Goal: Check status

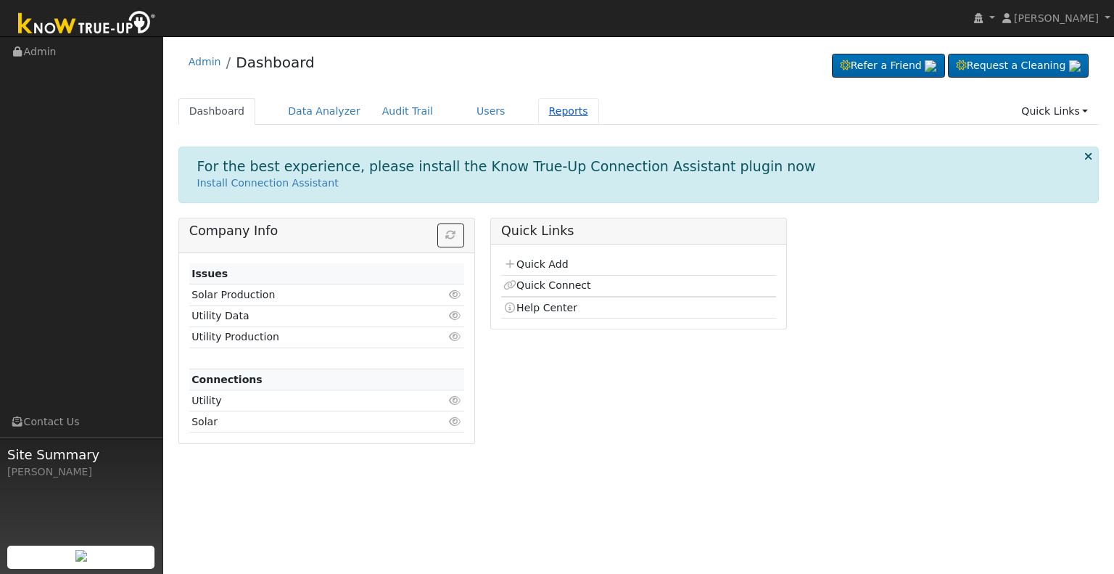
click at [545, 115] on link "Reports" at bounding box center [568, 111] width 61 height 27
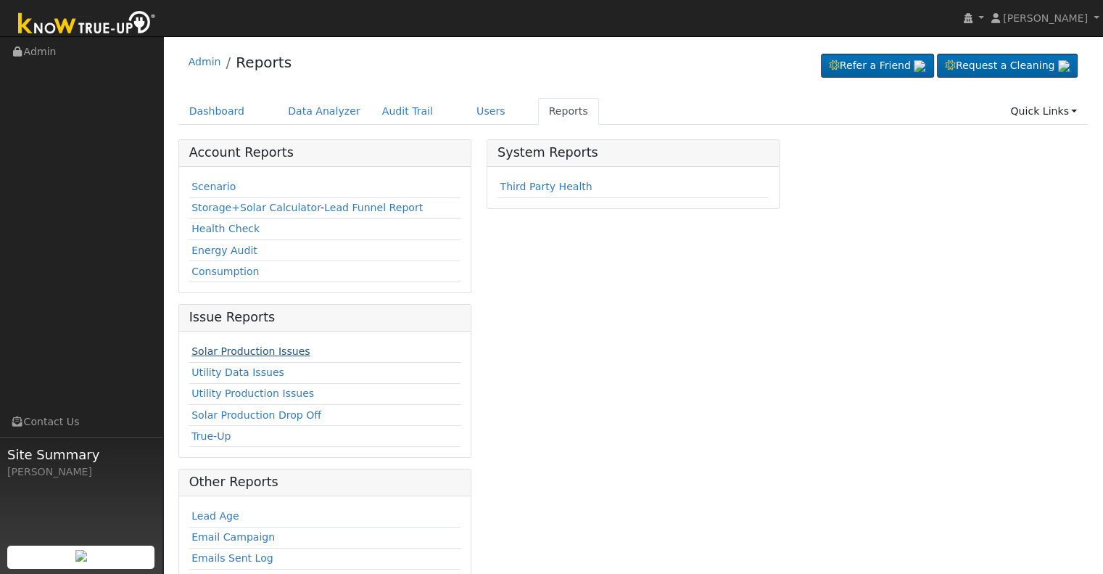
click at [247, 352] on link "Solar Production Issues" at bounding box center [250, 351] width 118 height 12
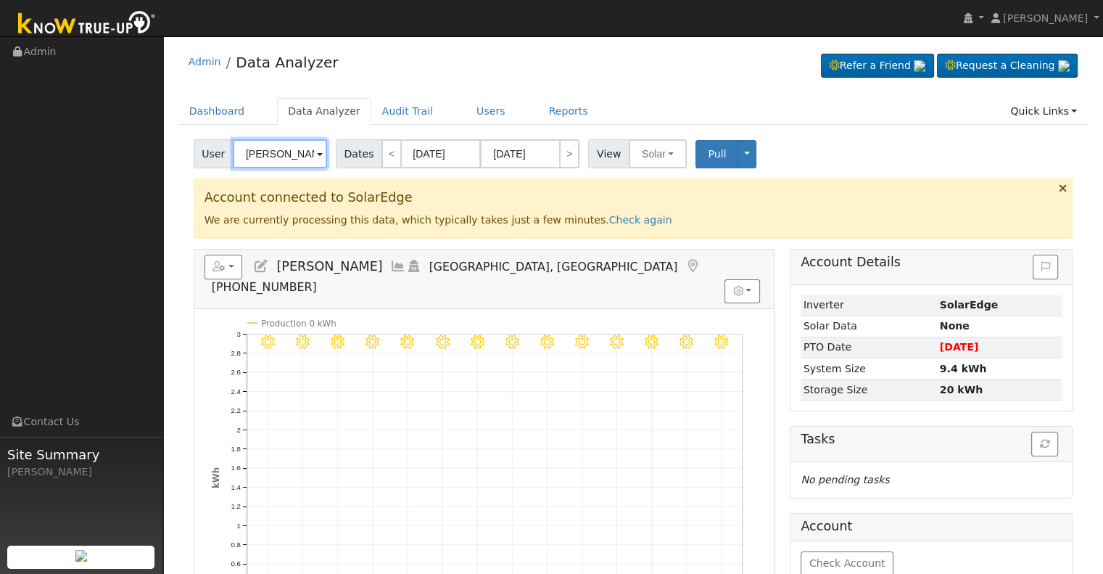
click at [305, 146] on input "[PERSON_NAME]" at bounding box center [280, 153] width 94 height 29
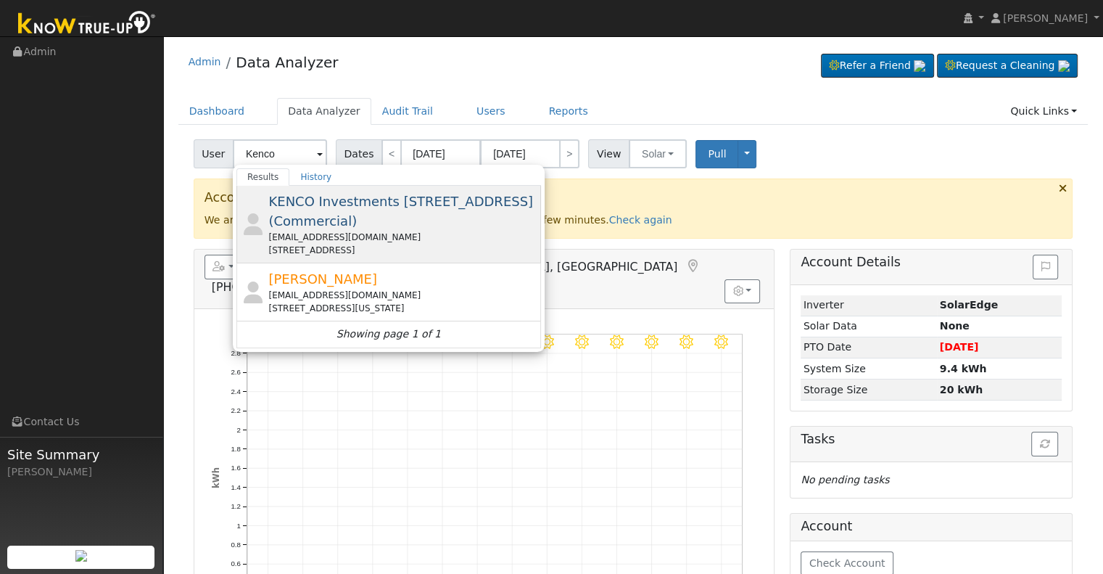
click at [426, 232] on div "[EMAIL_ADDRESS][DOMAIN_NAME]" at bounding box center [402, 237] width 269 height 13
type input "KENCO Investments [STREET_ADDRESS] (Commercial)"
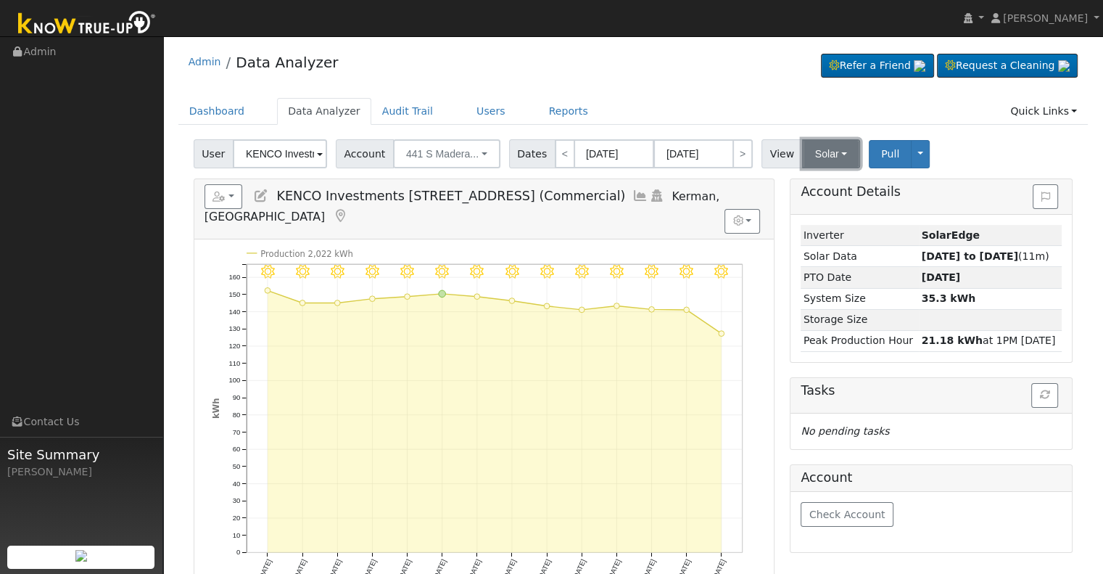
click at [804, 152] on button "Solar" at bounding box center [831, 153] width 58 height 29
click at [809, 182] on link "Utility" at bounding box center [849, 185] width 101 height 20
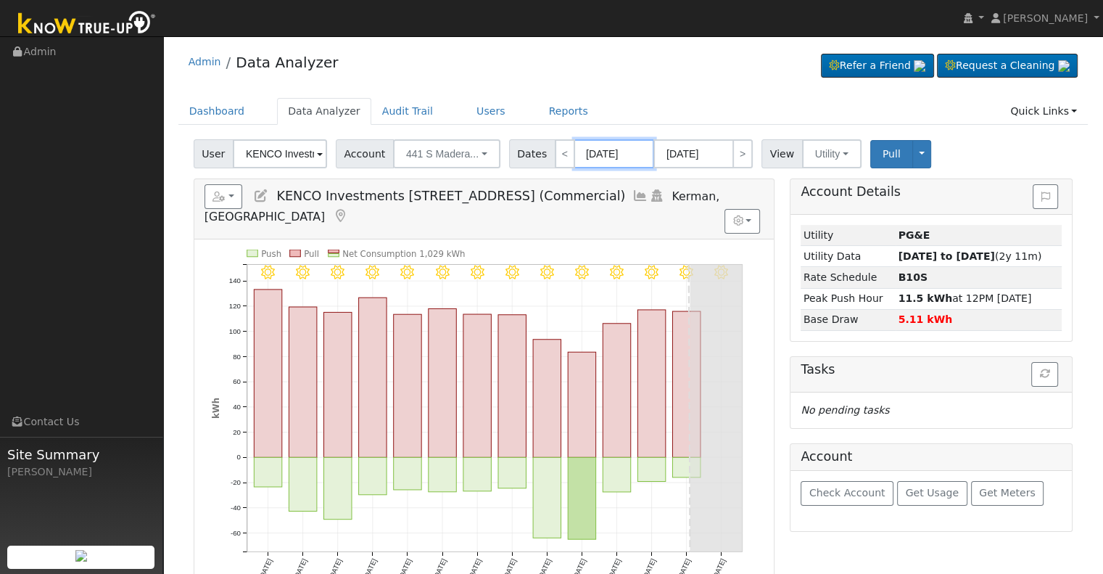
click at [574, 150] on input "[DATE]" at bounding box center [614, 153] width 80 height 29
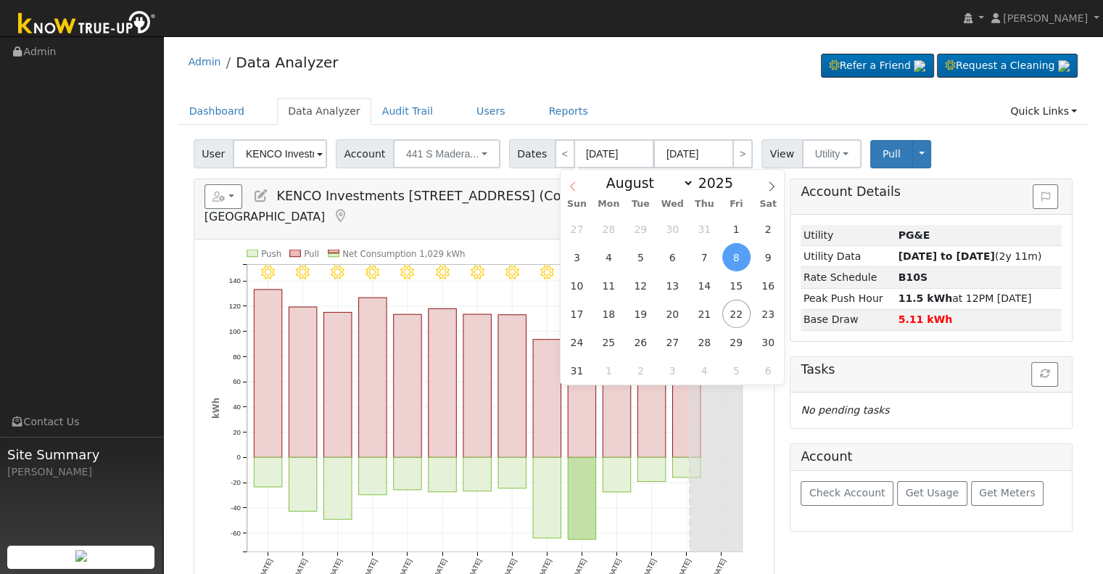
click at [574, 186] on icon at bounding box center [573, 186] width 10 height 10
select select "6"
click at [635, 236] on span "1" at bounding box center [641, 229] width 28 height 28
type input "[DATE]"
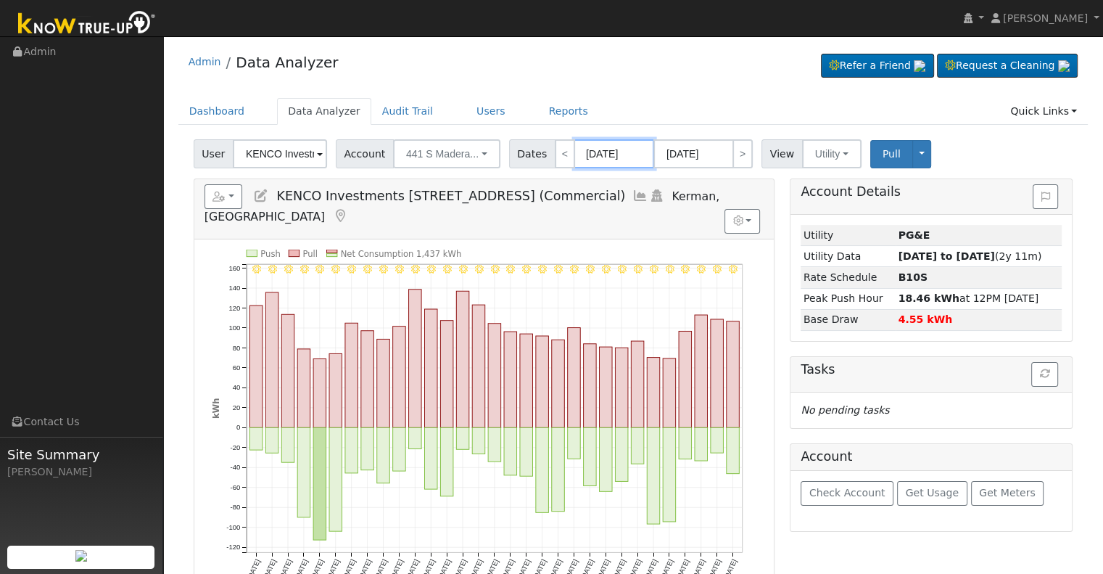
click at [574, 157] on input "[DATE]" at bounding box center [614, 153] width 80 height 29
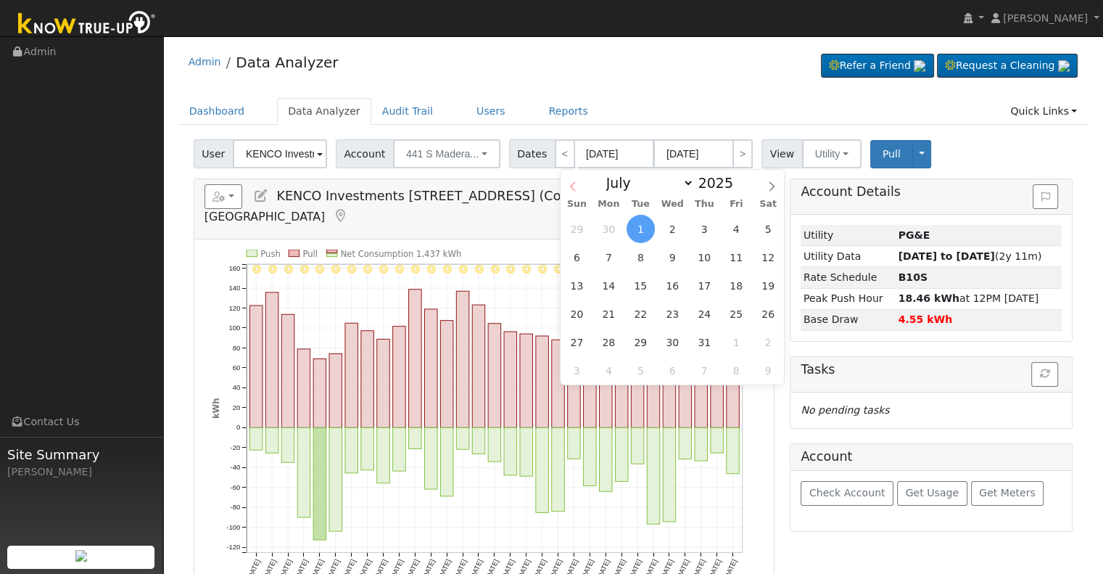
click at [565, 186] on span at bounding box center [573, 182] width 25 height 25
select select "4"
click at [736, 184] on span at bounding box center [741, 187] width 10 height 8
type input "2024"
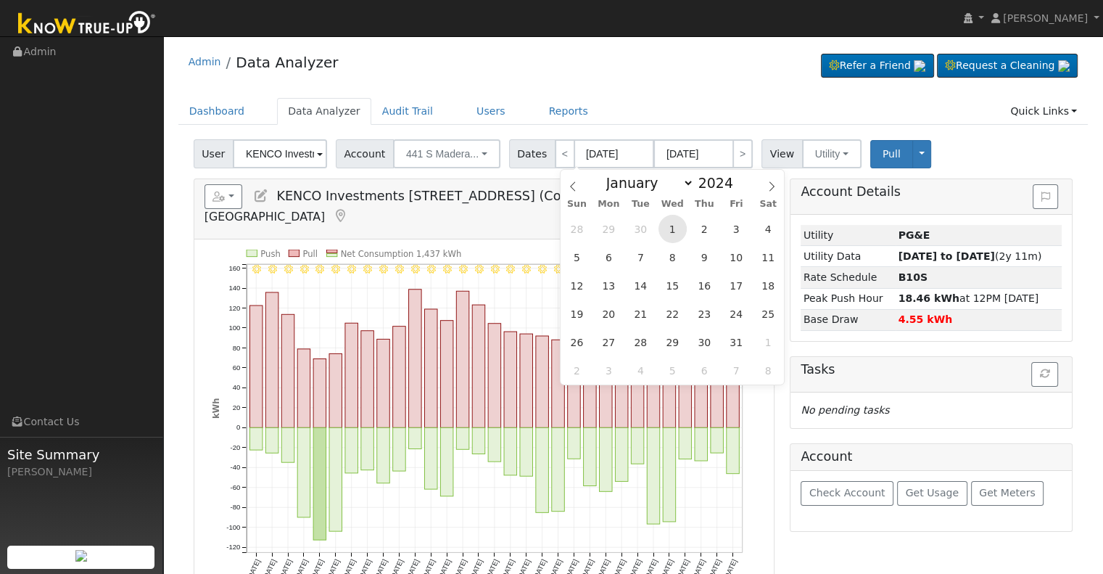
click at [670, 234] on span "1" at bounding box center [672, 229] width 28 height 28
type input "[DATE]"
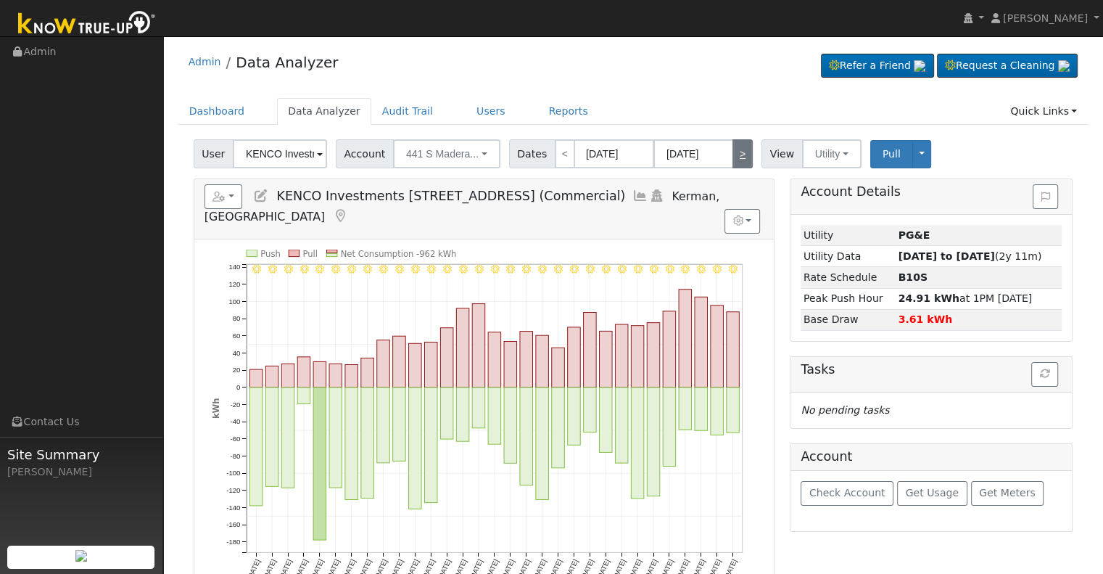
click at [732, 165] on link ">" at bounding box center [742, 153] width 20 height 29
type input "[DATE]"
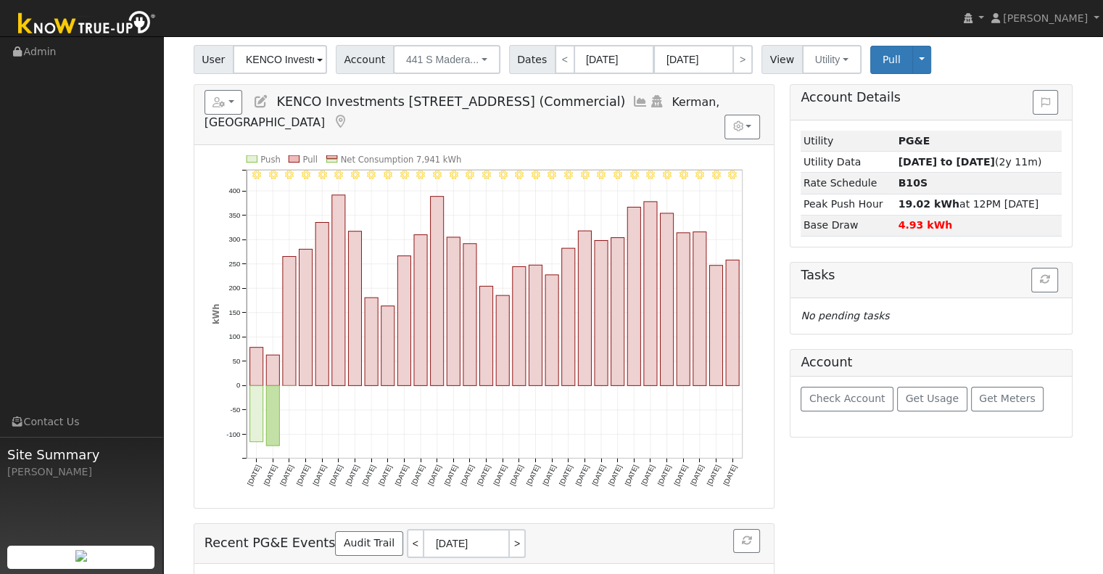
scroll to position [73, 0]
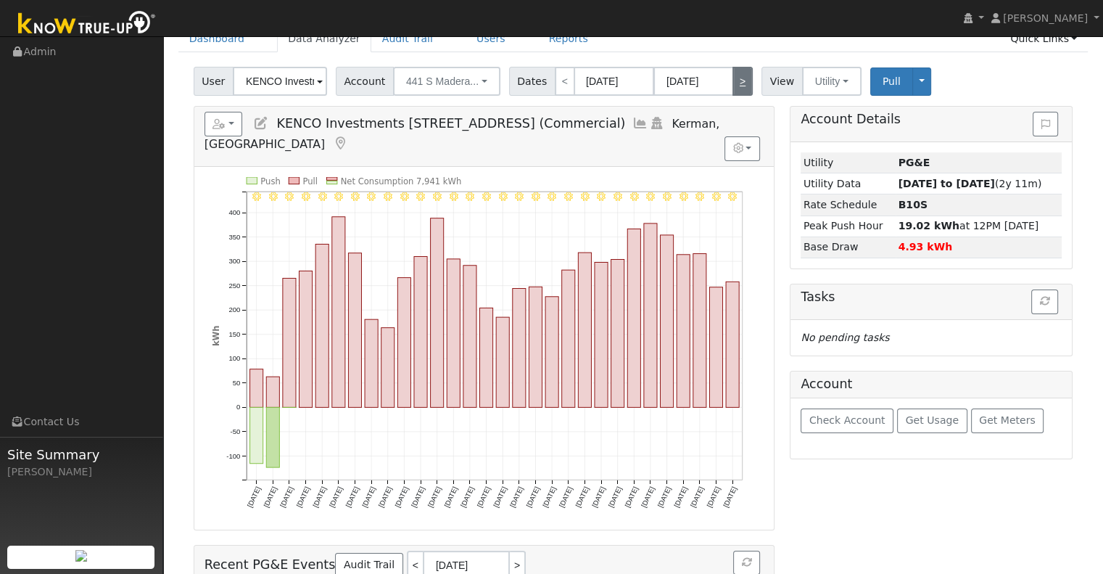
click at [732, 88] on link ">" at bounding box center [742, 81] width 20 height 29
type input "[DATE]"
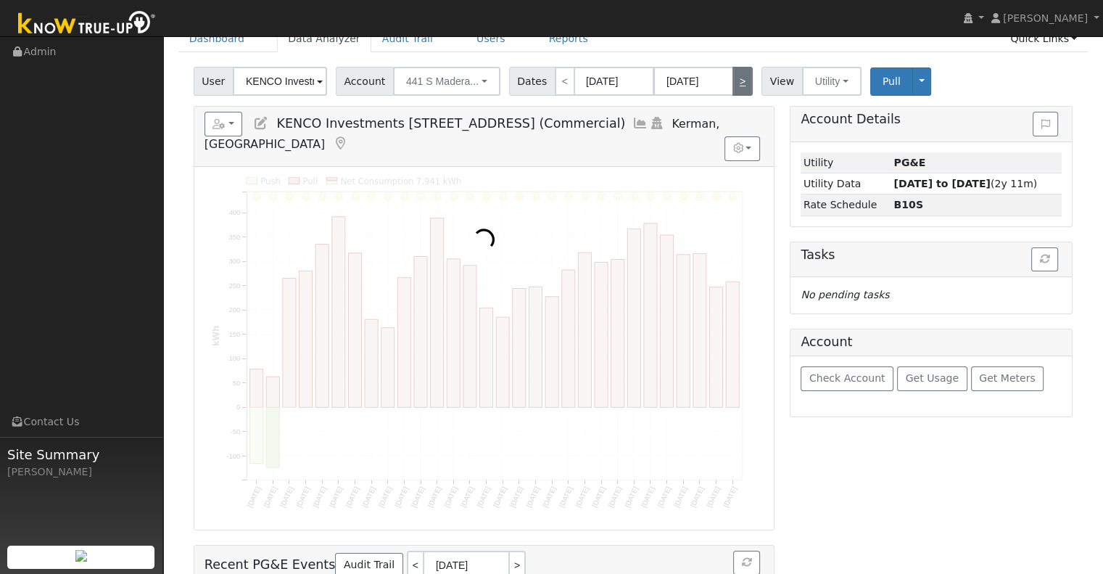
scroll to position [0, 0]
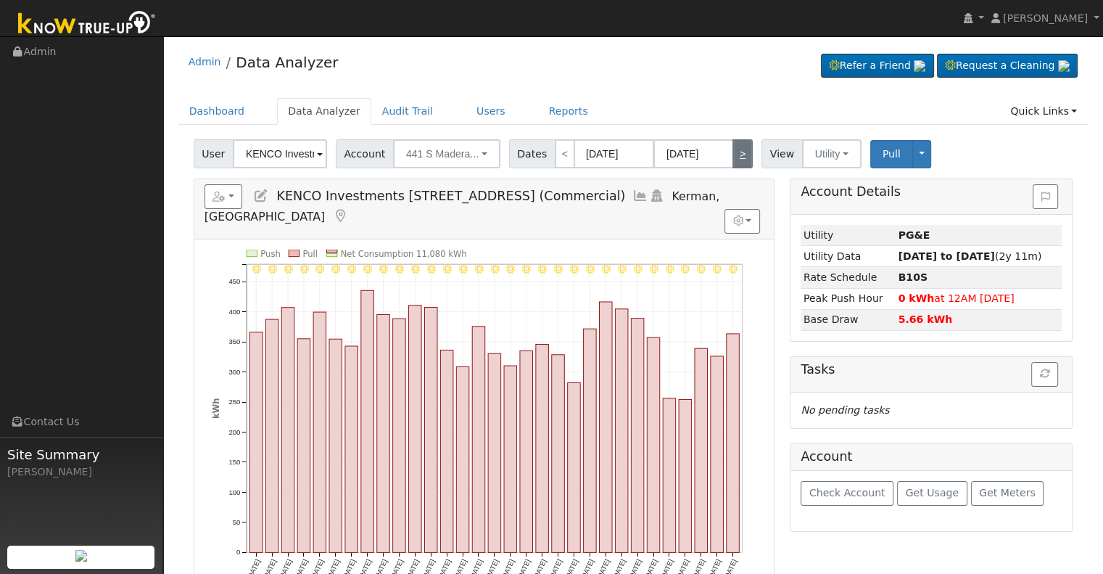
click at [732, 147] on link ">" at bounding box center [742, 153] width 20 height 29
type input "[DATE]"
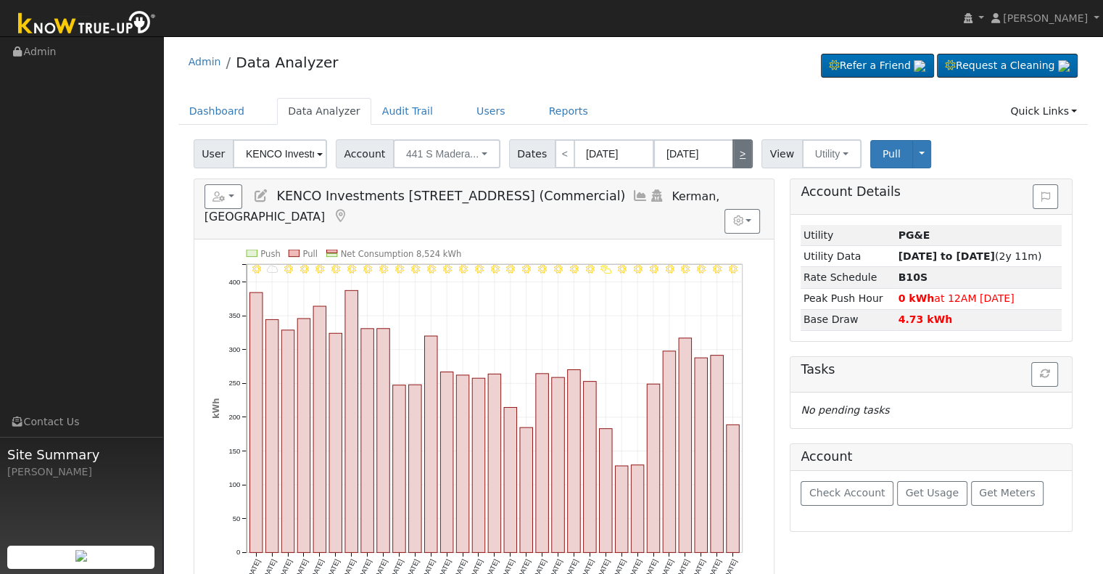
click at [732, 152] on link ">" at bounding box center [742, 153] width 20 height 29
type input "[DATE]"
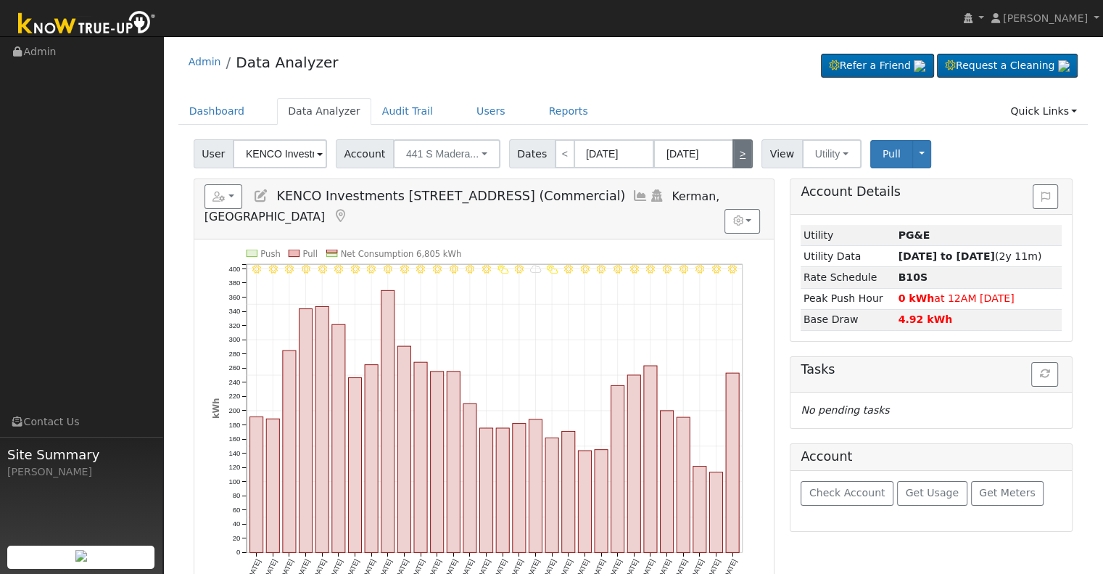
click at [732, 152] on link ">" at bounding box center [742, 153] width 20 height 29
type input "[DATE]"
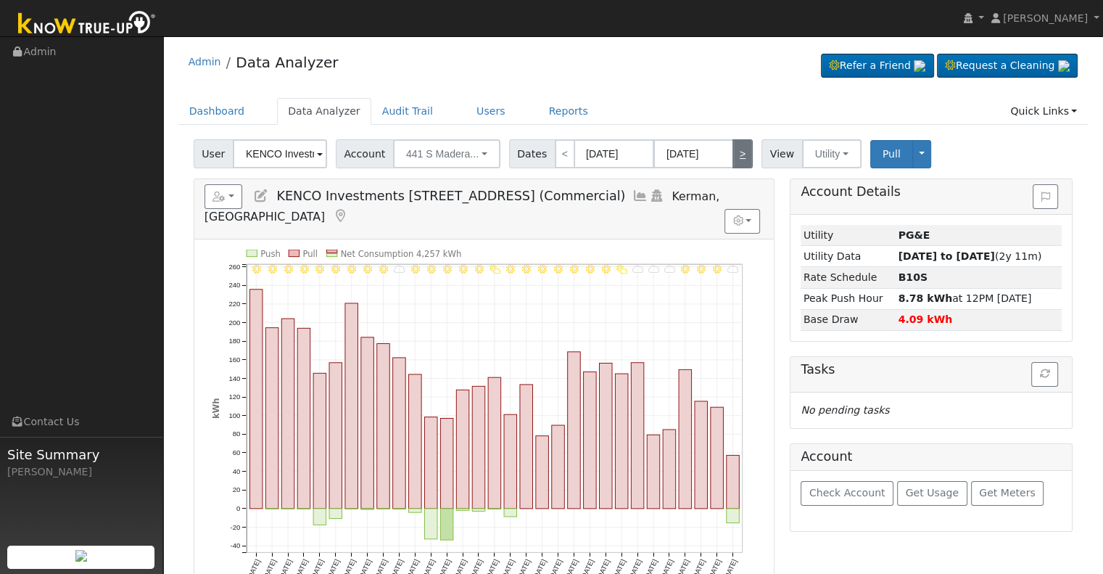
click at [732, 152] on link ">" at bounding box center [742, 153] width 20 height 29
type input "[DATE]"
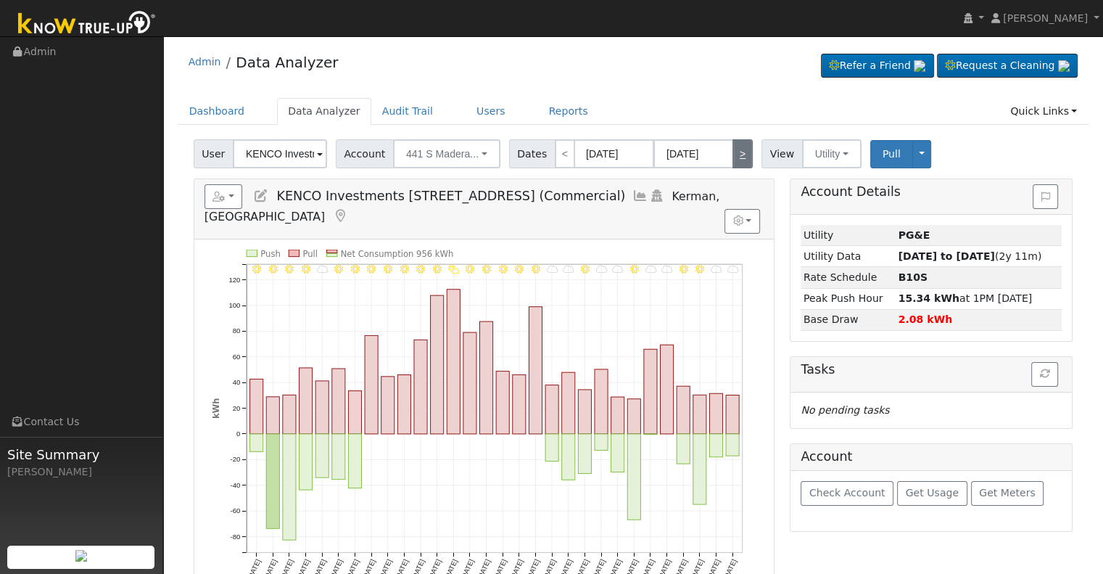
click at [732, 152] on link ">" at bounding box center [742, 153] width 20 height 29
type input "[DATE]"
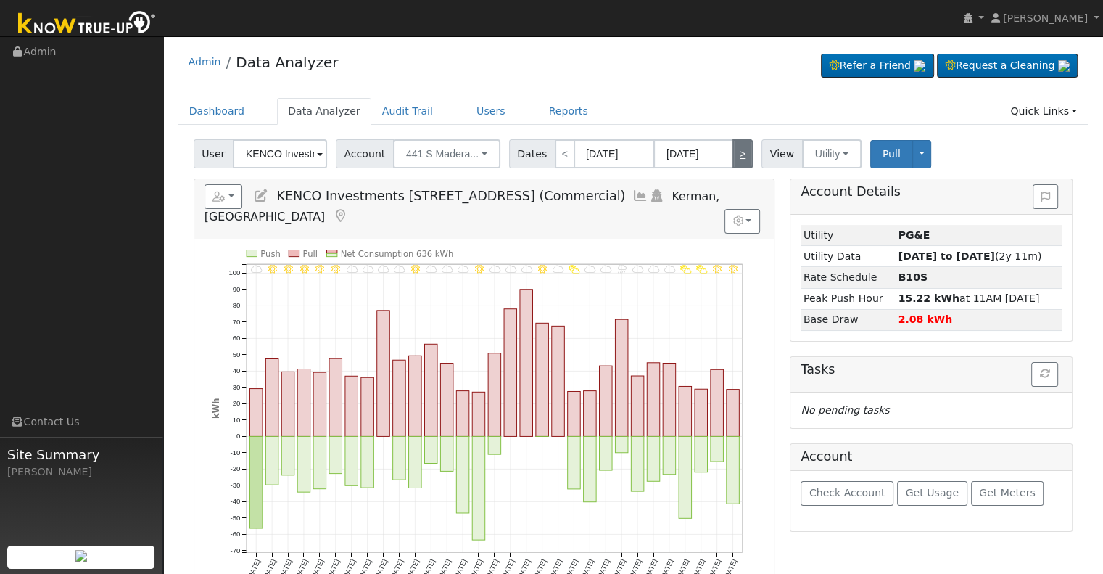
click at [732, 152] on link ">" at bounding box center [742, 153] width 20 height 29
type input "[DATE]"
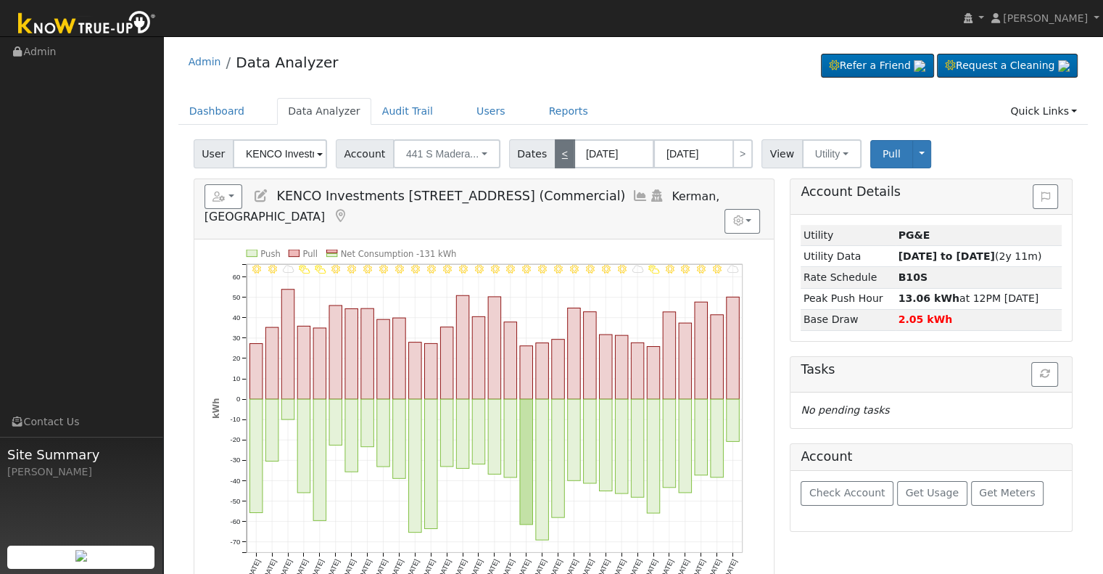
click at [555, 157] on link "<" at bounding box center [565, 153] width 20 height 29
type input "[DATE]"
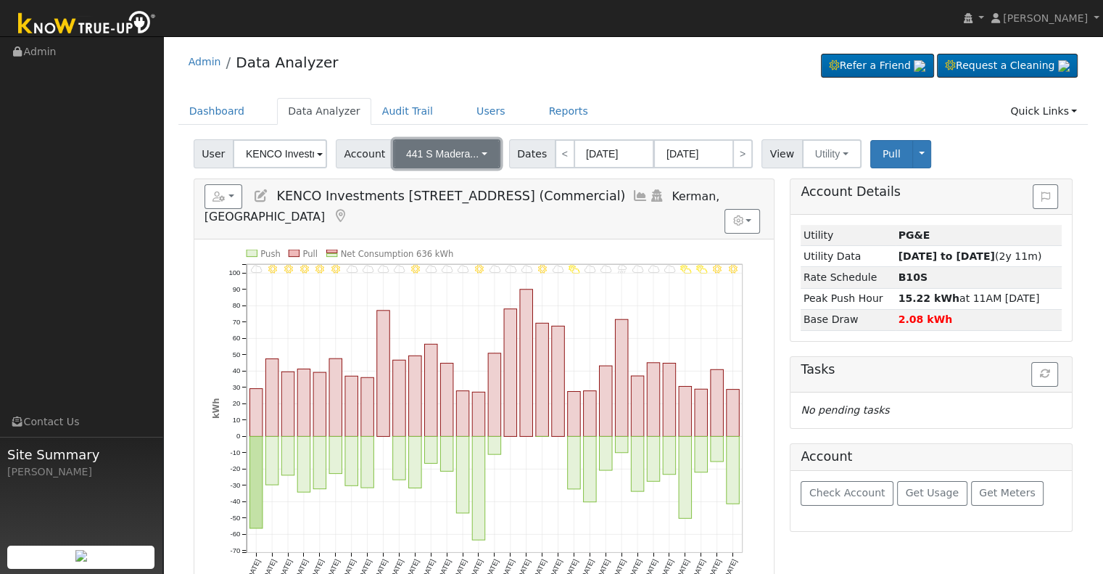
click at [462, 144] on button "441 S Madera..." at bounding box center [446, 153] width 107 height 29
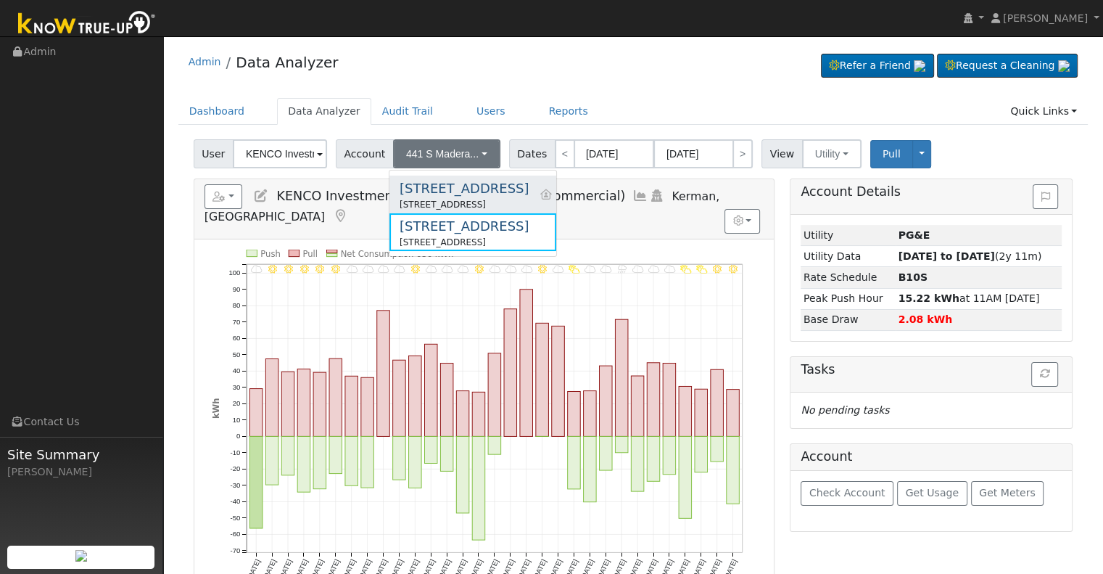
click at [474, 194] on div "[STREET_ADDRESS]" at bounding box center [464, 188] width 129 height 20
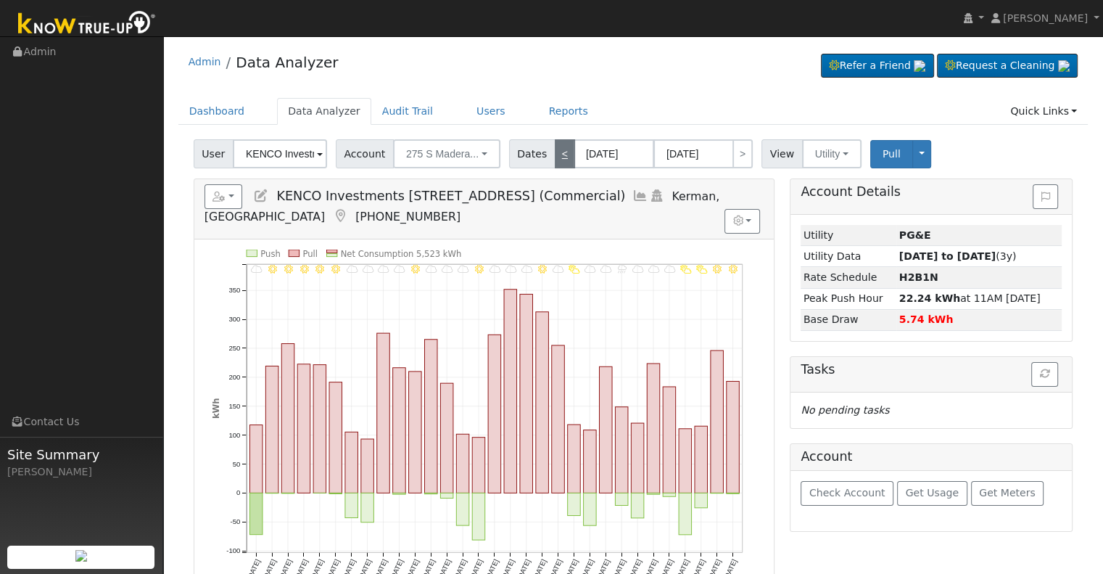
click at [558, 152] on link "<" at bounding box center [565, 153] width 20 height 29
type input "[DATE]"
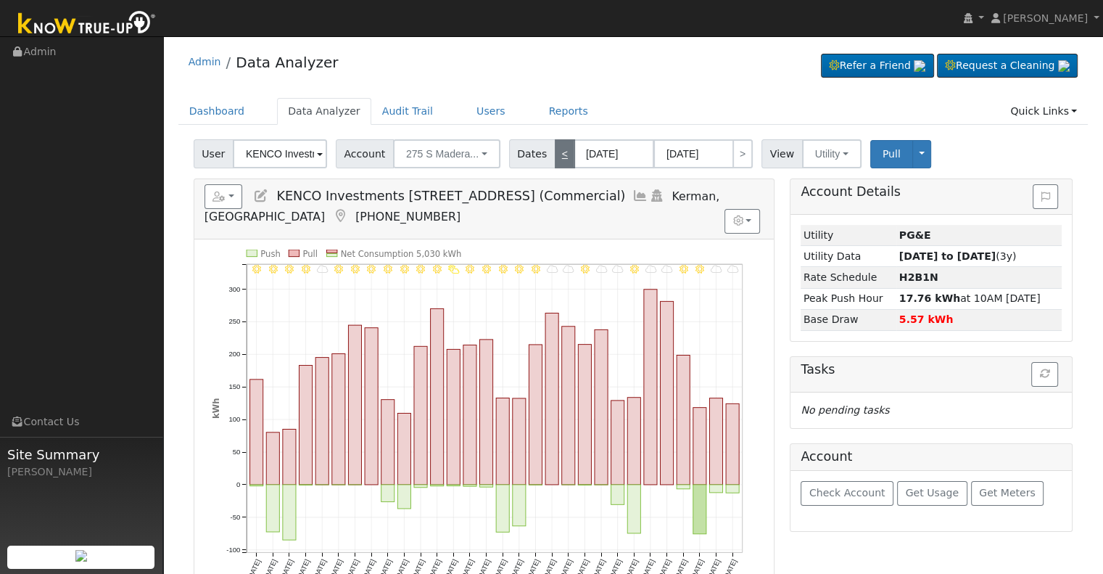
click at [558, 152] on link "<" at bounding box center [565, 153] width 20 height 29
type input "[DATE]"
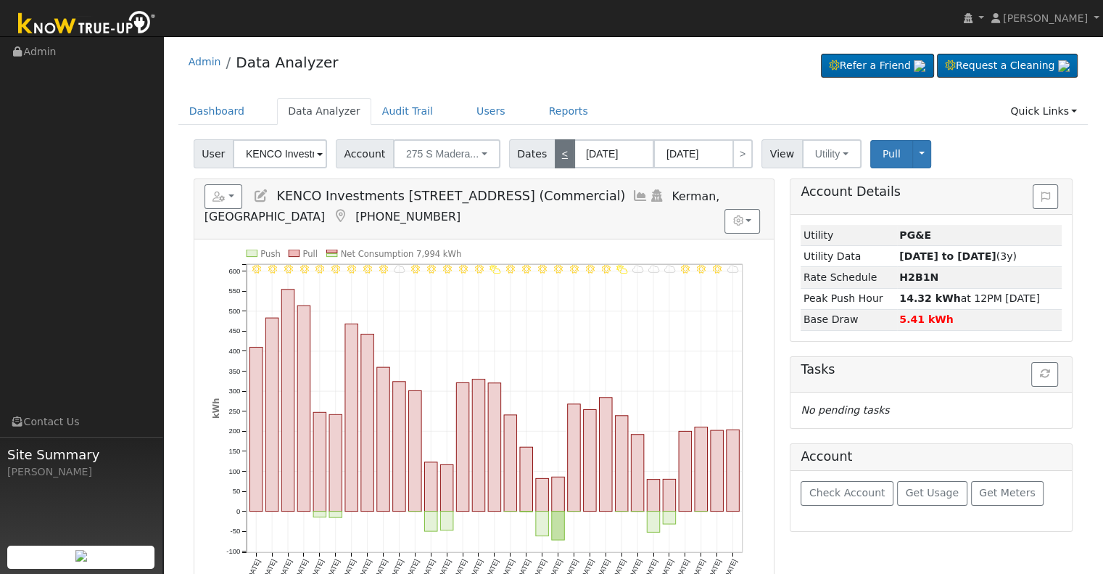
click at [558, 152] on link "<" at bounding box center [565, 153] width 20 height 29
type input "[DATE]"
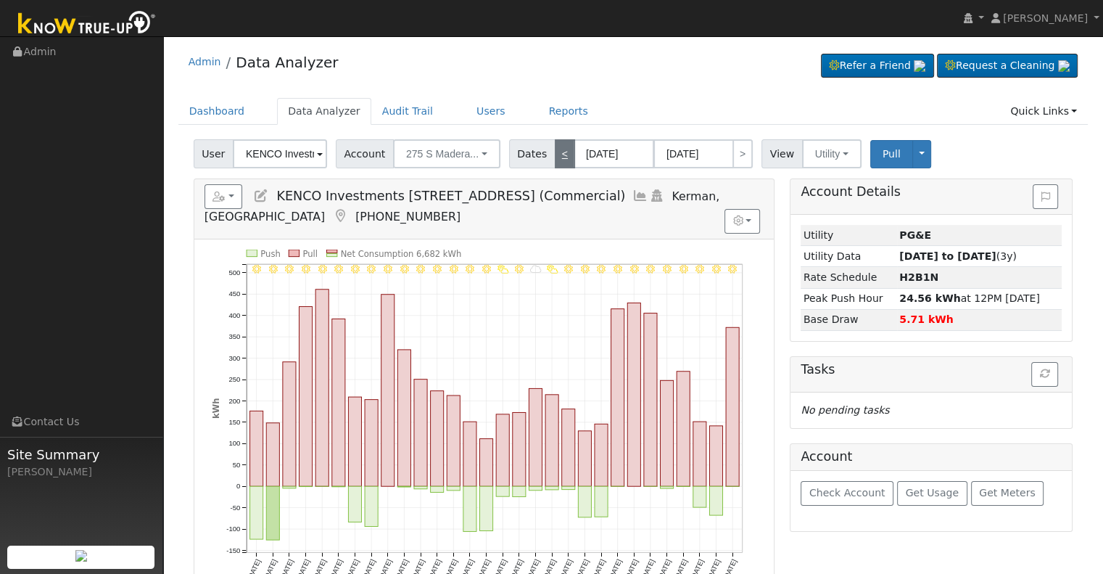
click at [558, 152] on link "<" at bounding box center [565, 153] width 20 height 29
type input "[DATE]"
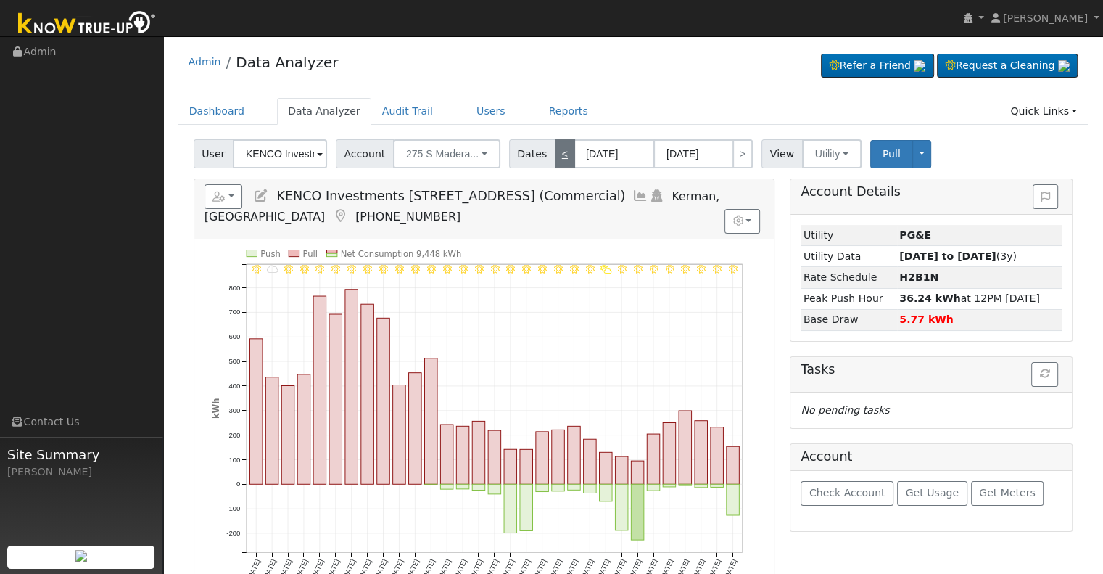
click at [558, 152] on link "<" at bounding box center [565, 153] width 20 height 29
type input "[DATE]"
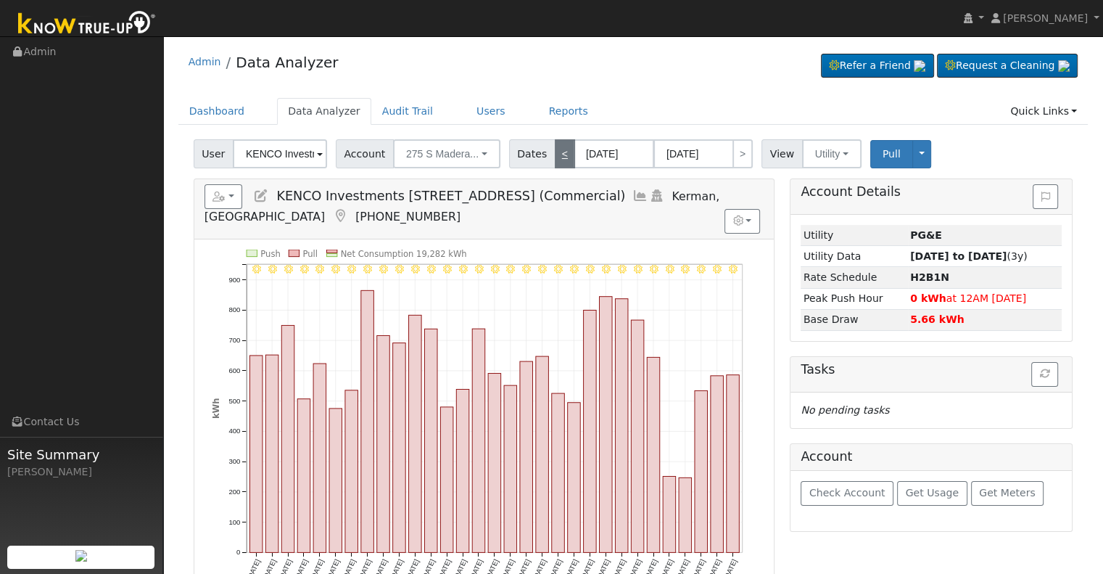
click at [558, 152] on link "<" at bounding box center [565, 153] width 20 height 29
type input "[DATE]"
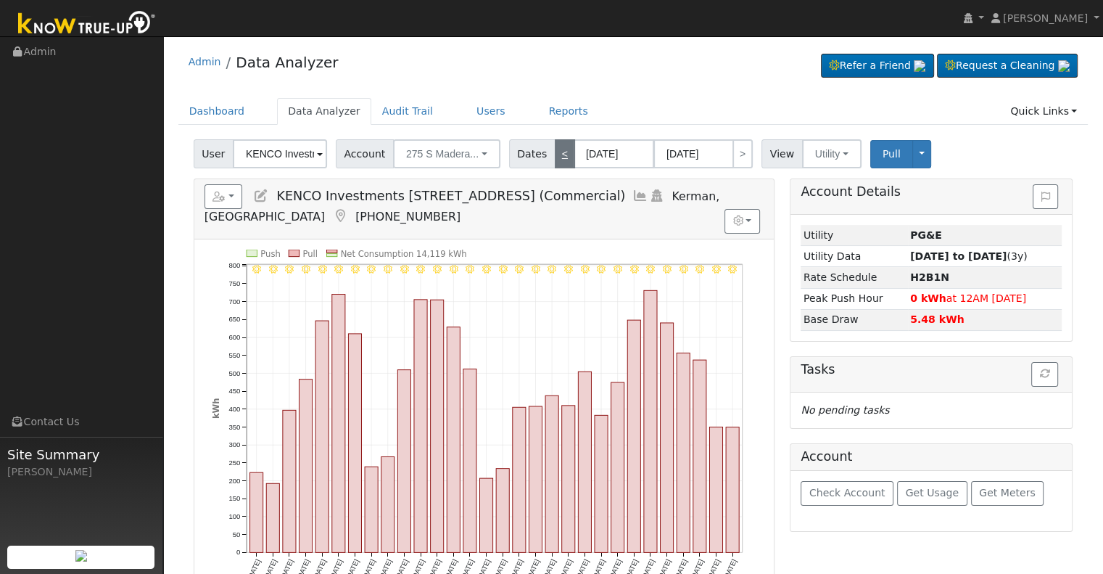
click at [558, 152] on link "<" at bounding box center [565, 153] width 20 height 29
type input "[DATE]"
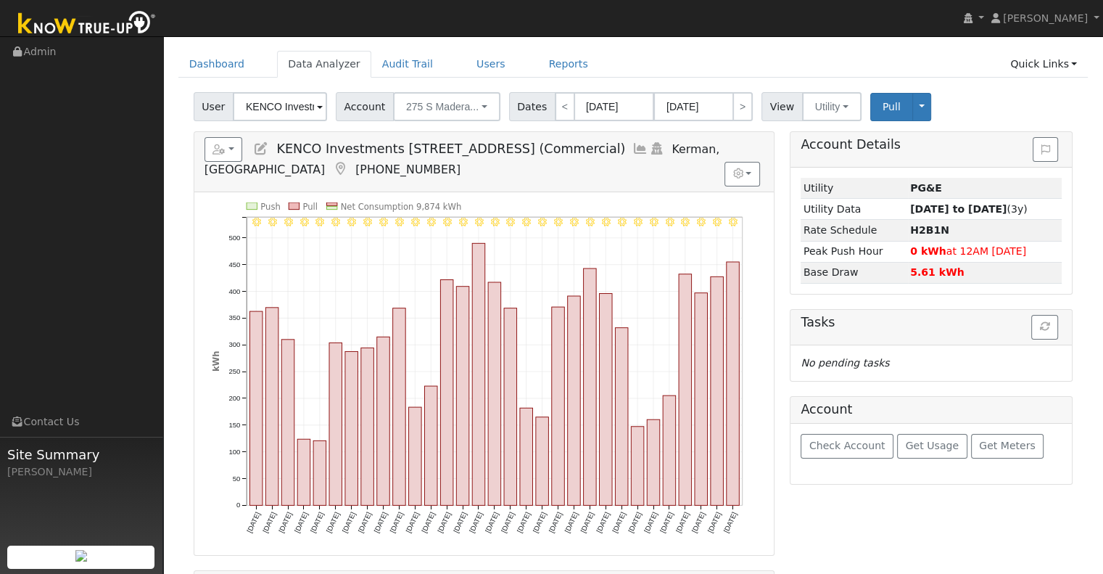
scroll to position [73, 0]
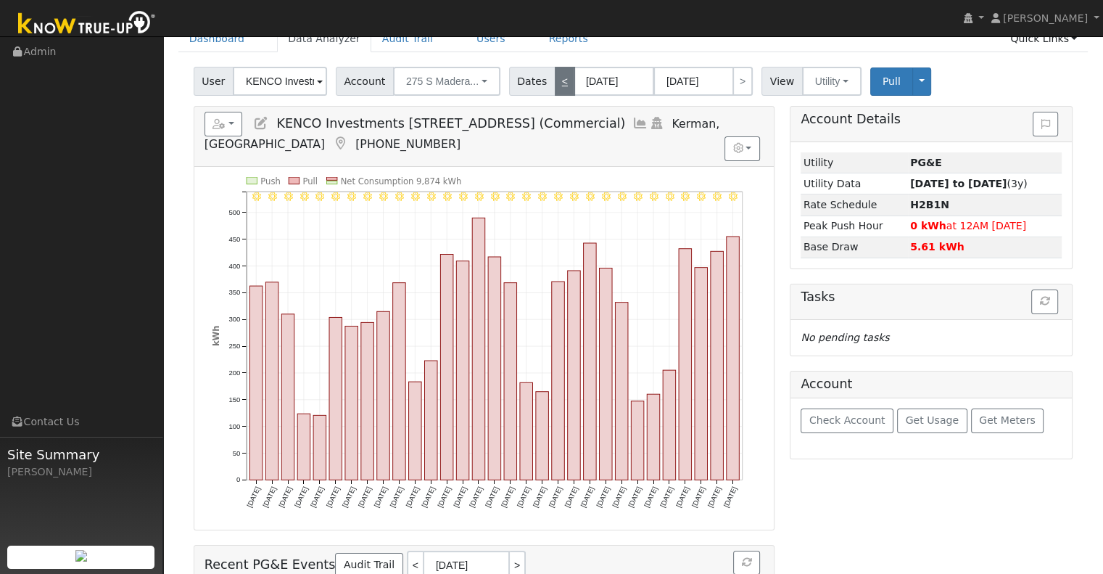
click at [555, 92] on link "<" at bounding box center [565, 81] width 20 height 29
type input "[DATE]"
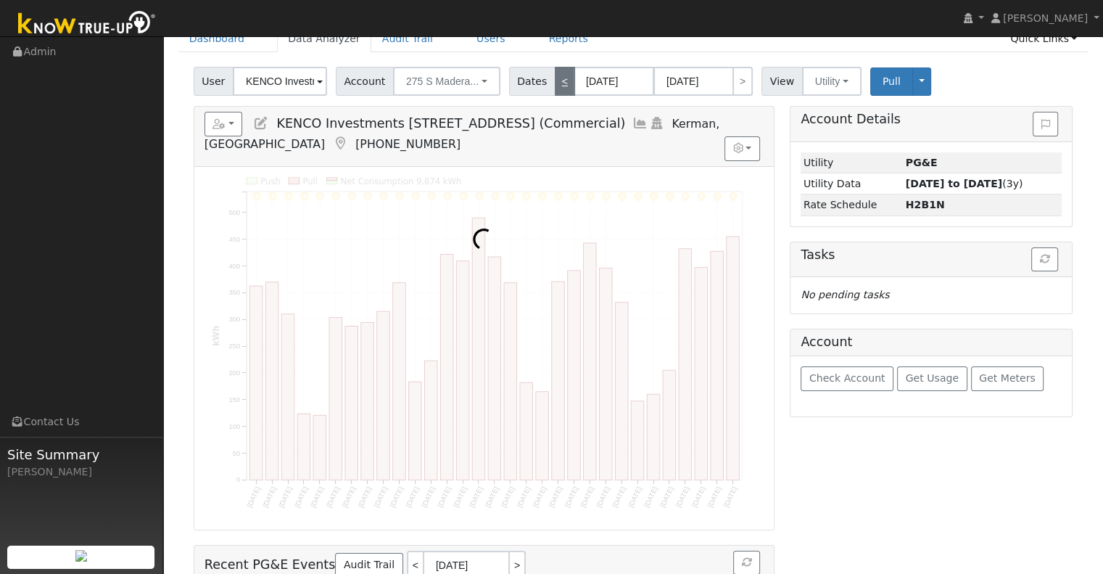
scroll to position [0, 0]
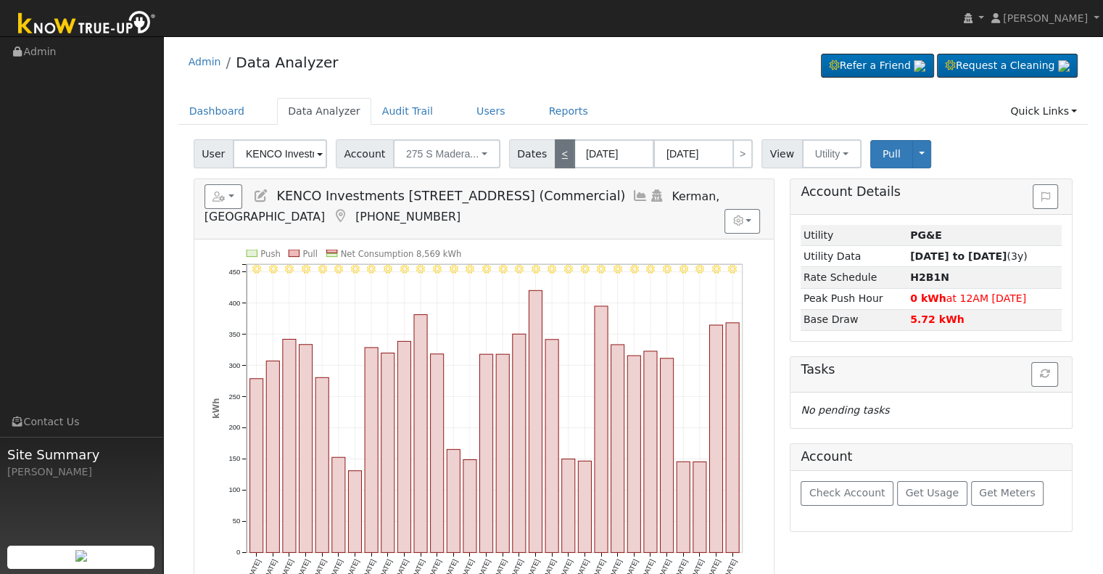
click at [555, 155] on link "<" at bounding box center [565, 153] width 20 height 29
type input "[DATE]"
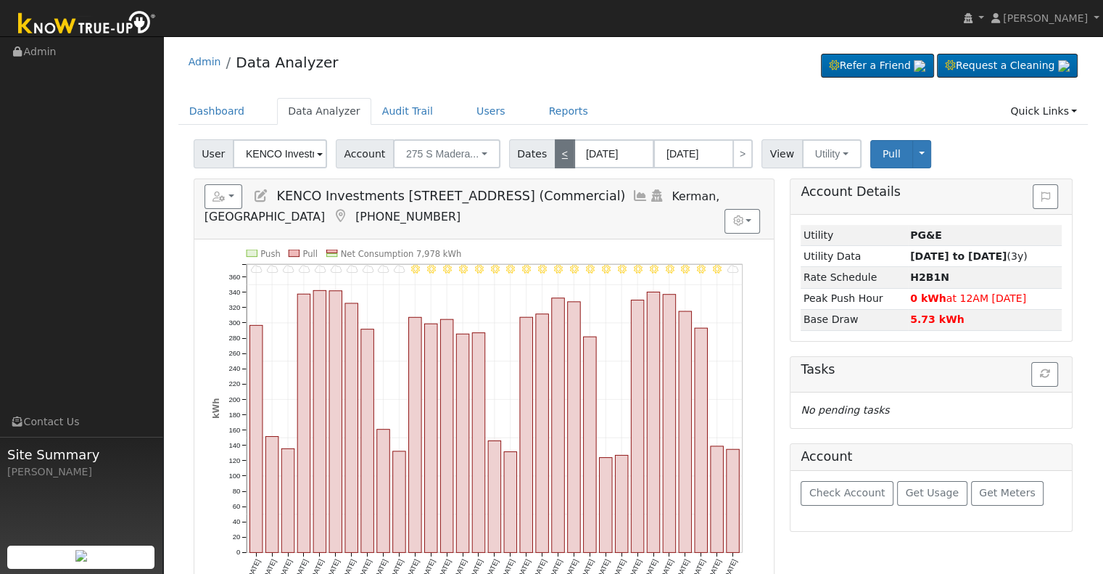
click at [555, 149] on link "<" at bounding box center [565, 153] width 20 height 29
type input "[DATE]"
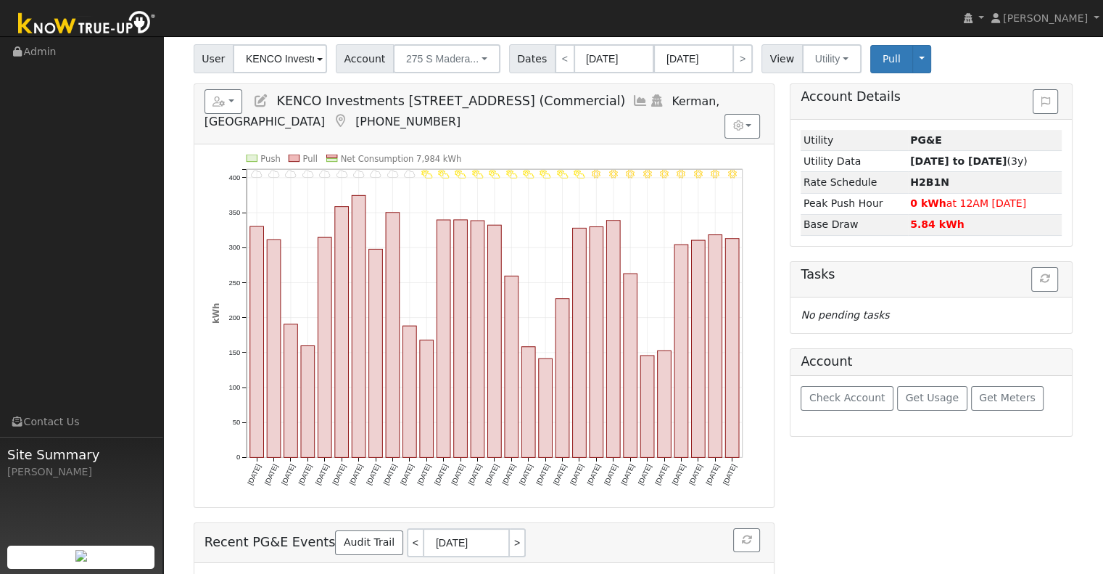
scroll to position [73, 0]
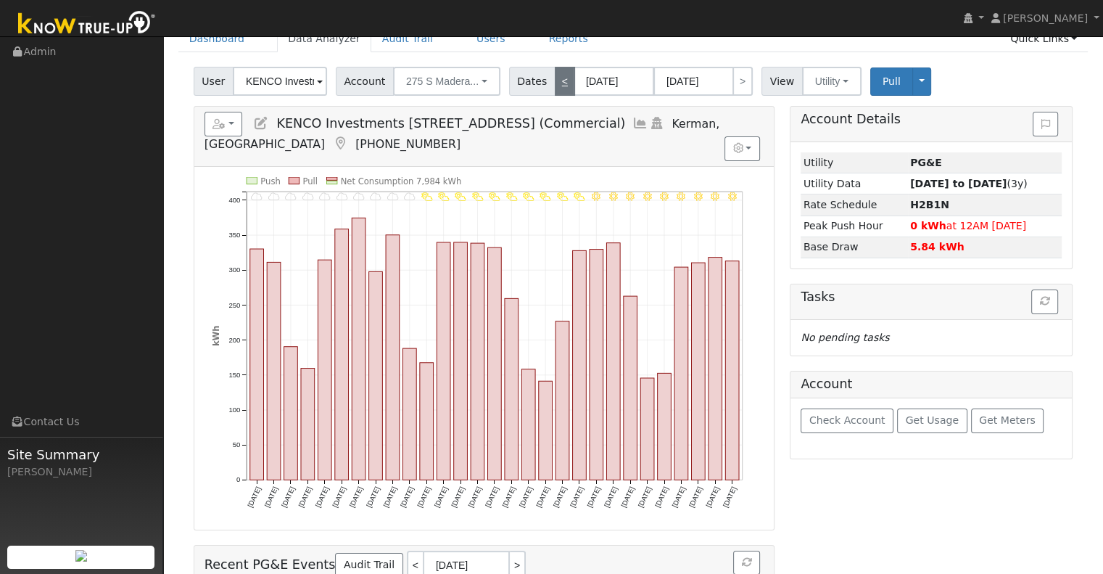
click at [555, 89] on link "<" at bounding box center [565, 81] width 20 height 29
type input "[DATE]"
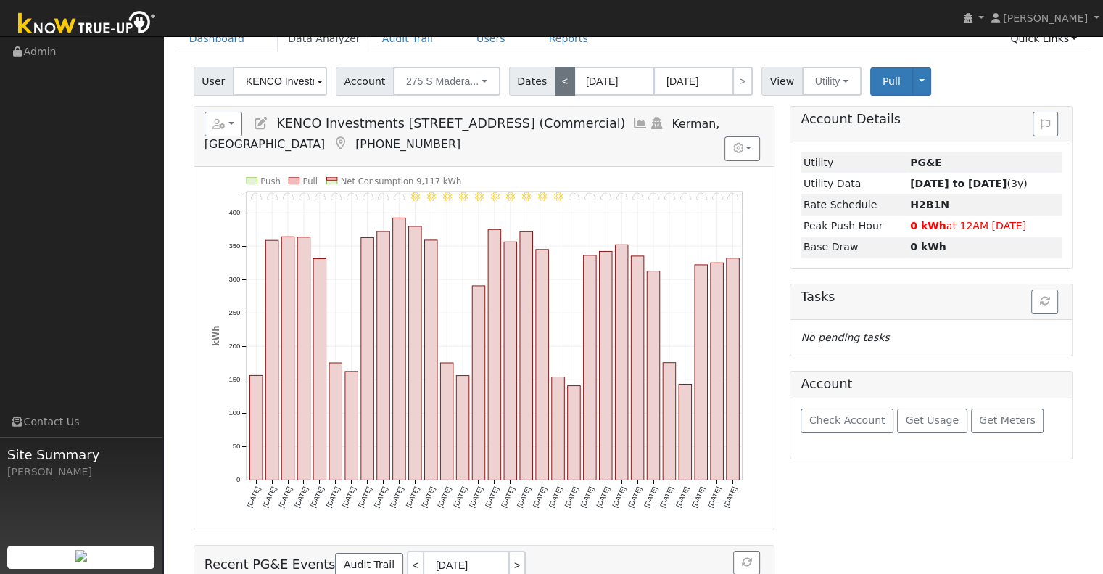
scroll to position [0, 0]
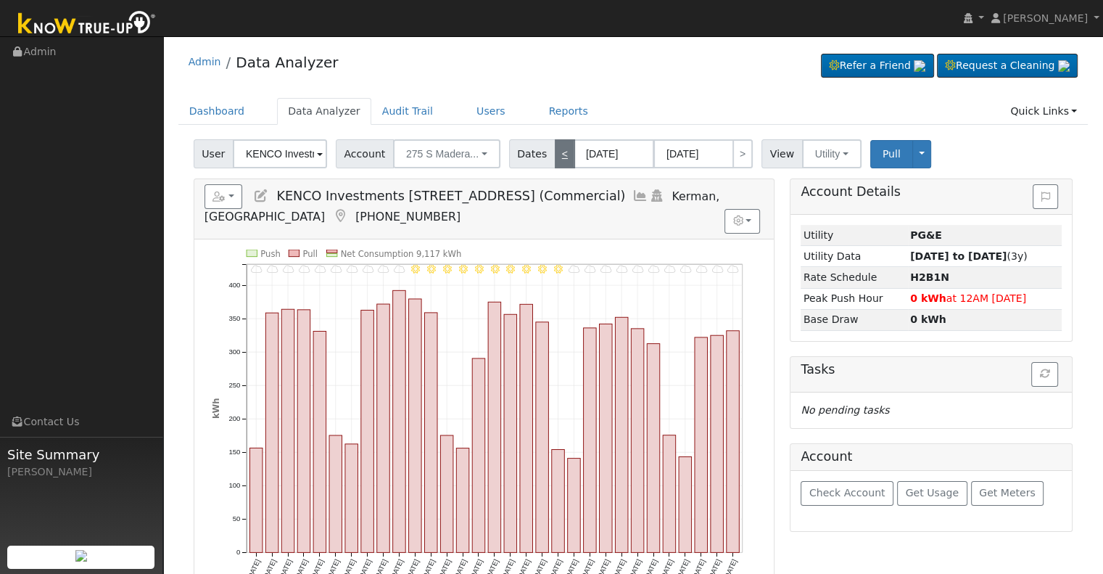
click at [555, 158] on link "<" at bounding box center [565, 153] width 20 height 29
type input "[DATE]"
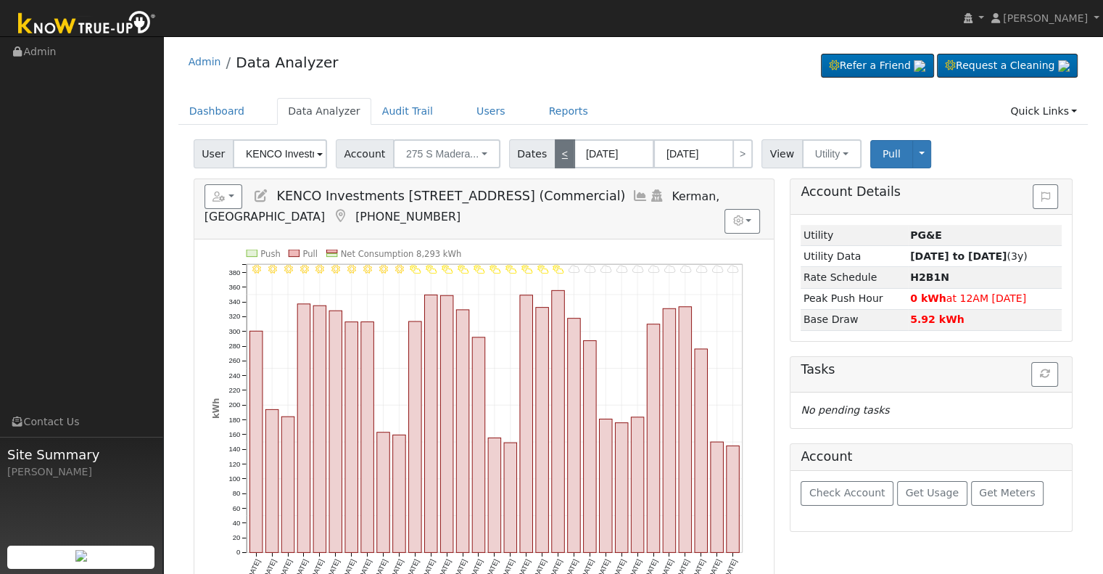
click at [555, 159] on link "<" at bounding box center [565, 153] width 20 height 29
type input "[DATE]"
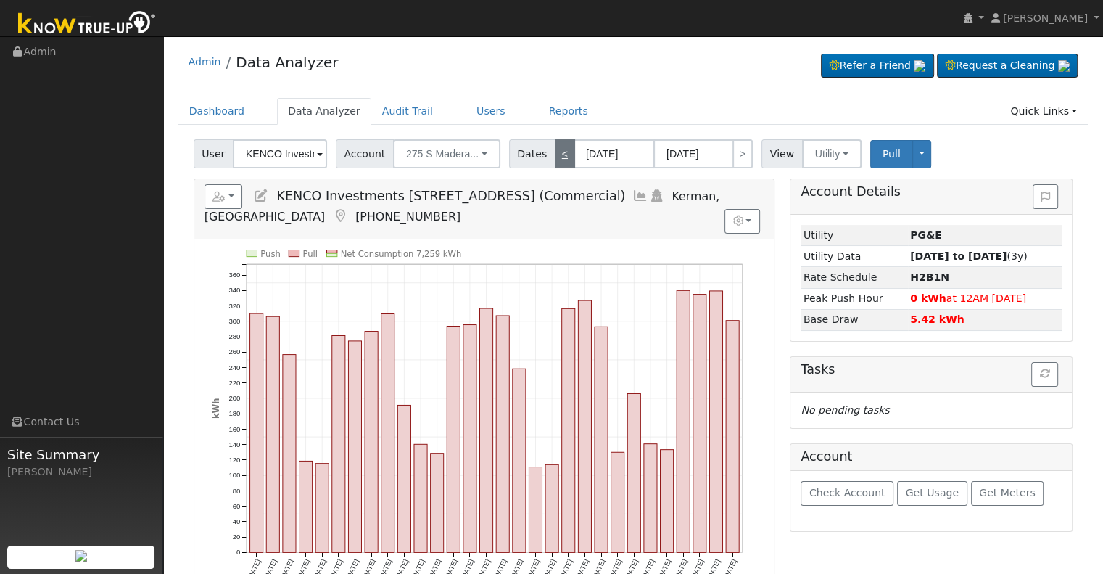
click at [555, 159] on link "<" at bounding box center [565, 153] width 20 height 29
type input "[DATE]"
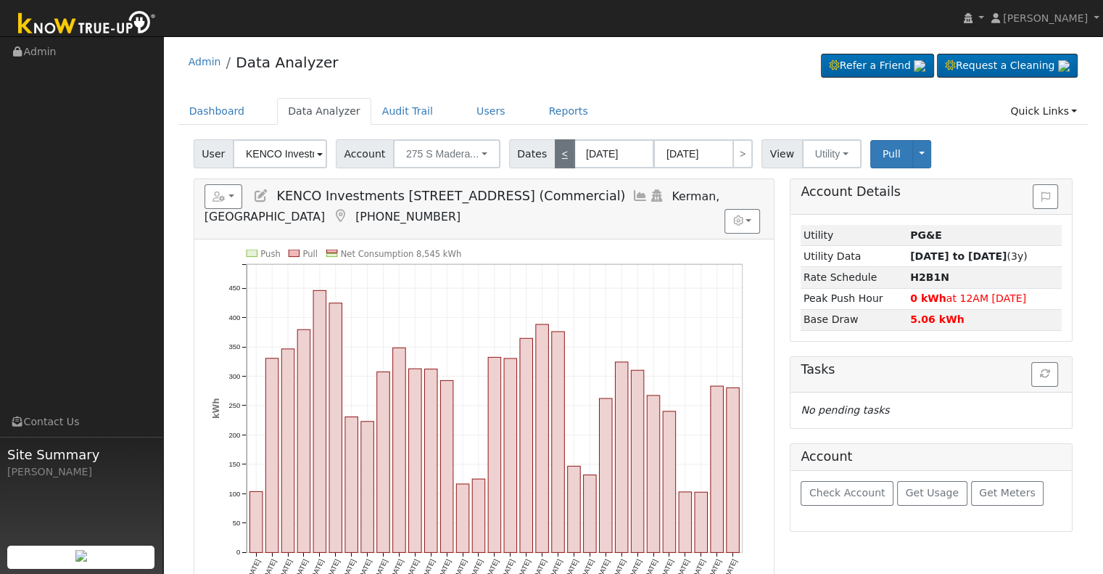
click at [555, 159] on link "<" at bounding box center [565, 153] width 20 height 29
type input "[DATE]"
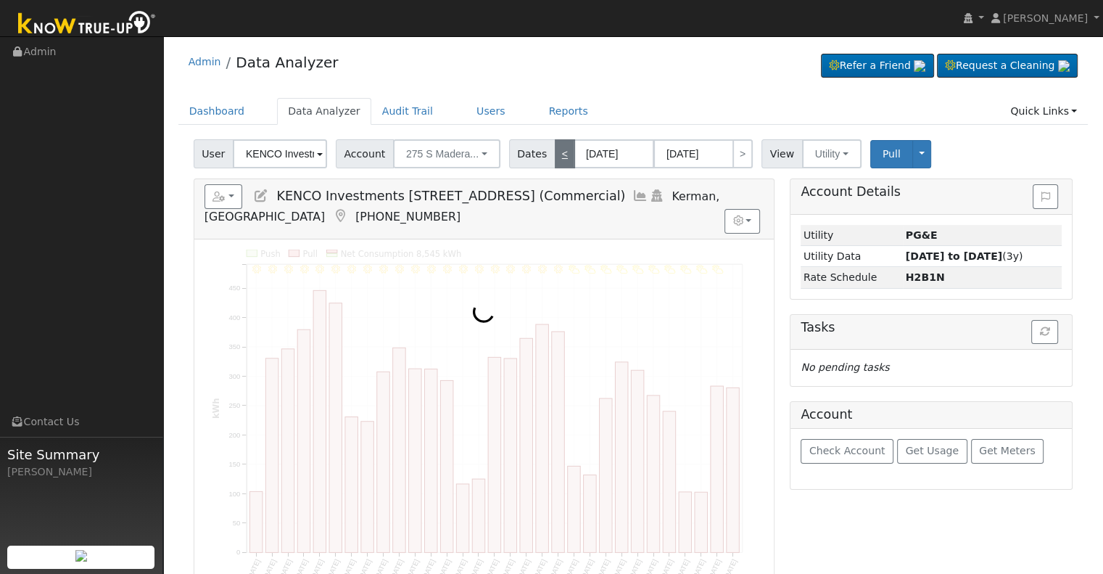
click at [555, 159] on link "<" at bounding box center [565, 153] width 20 height 29
type input "[DATE]"
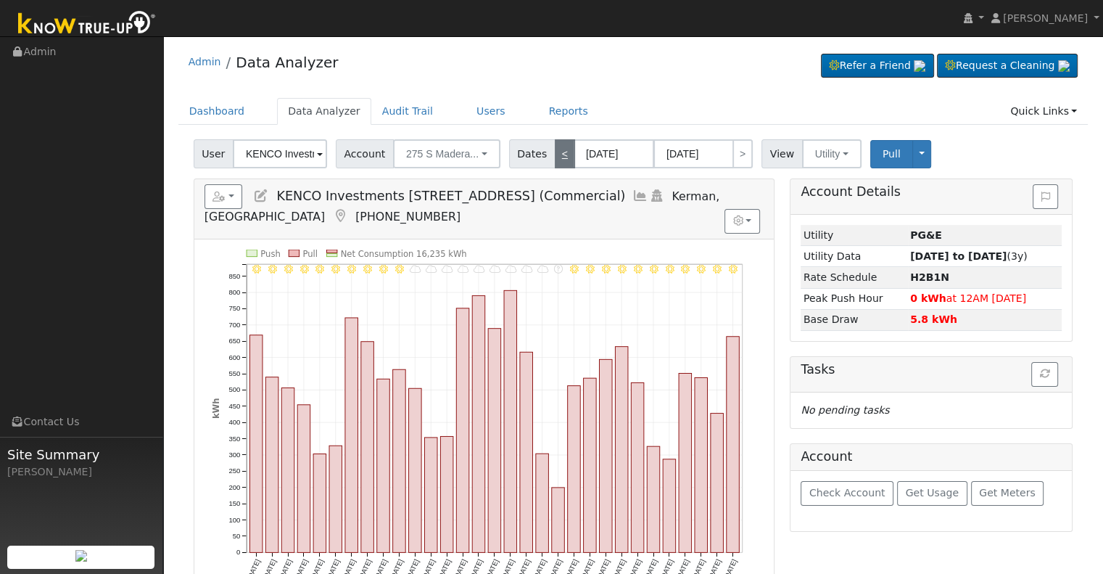
click at [555, 160] on link "<" at bounding box center [565, 153] width 20 height 29
type input "[DATE]"
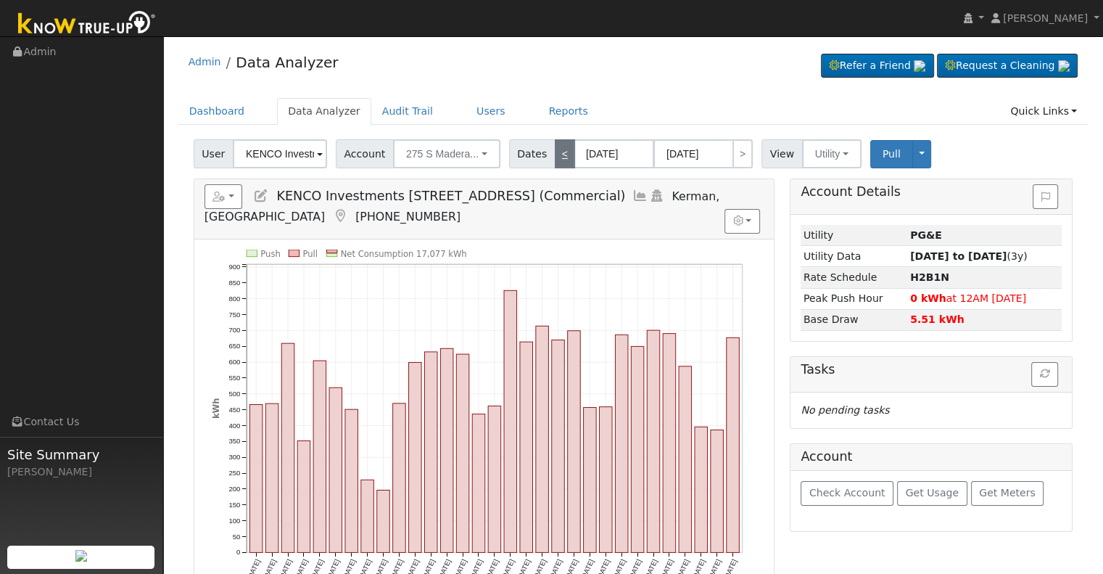
click at [555, 160] on link "<" at bounding box center [565, 153] width 20 height 29
type input "[DATE]"
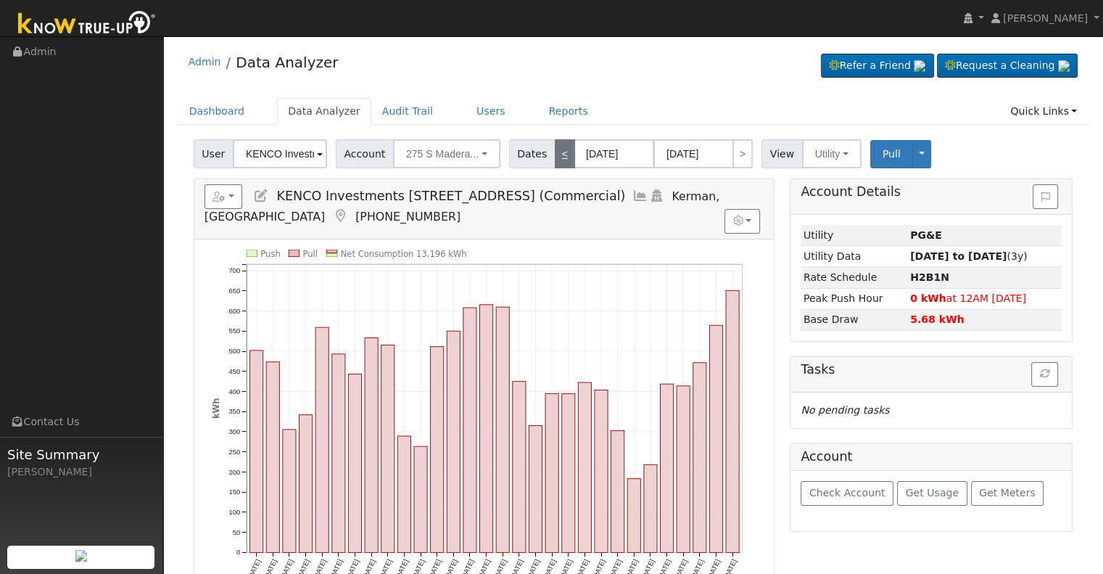
click at [555, 160] on link "<" at bounding box center [565, 153] width 20 height 29
type input "[DATE]"
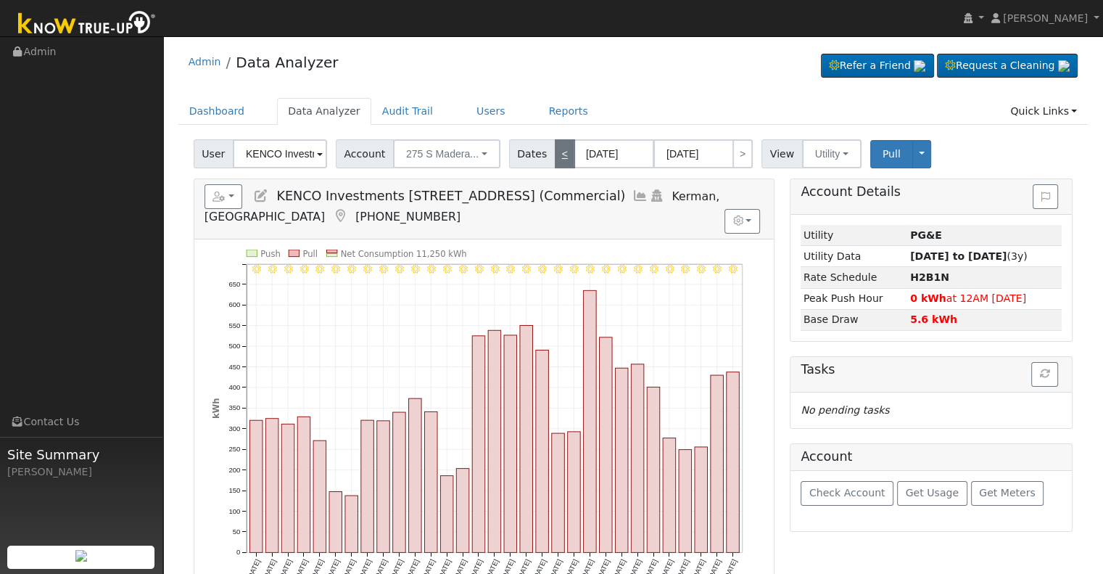
click at [555, 162] on link "<" at bounding box center [565, 153] width 20 height 29
type input "[DATE]"
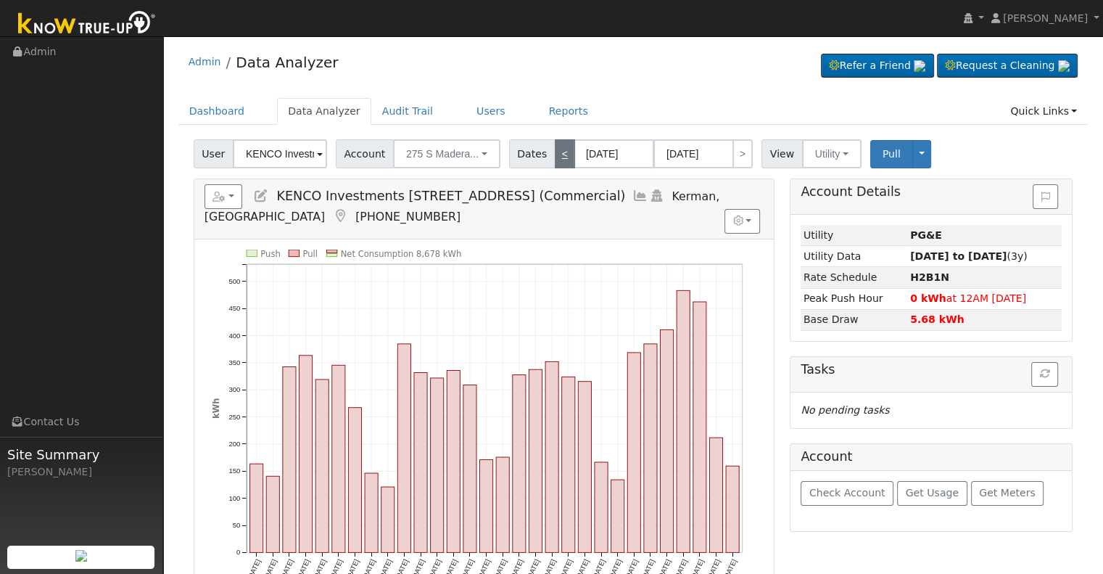
click at [555, 162] on link "<" at bounding box center [565, 153] width 20 height 29
type input "[DATE]"
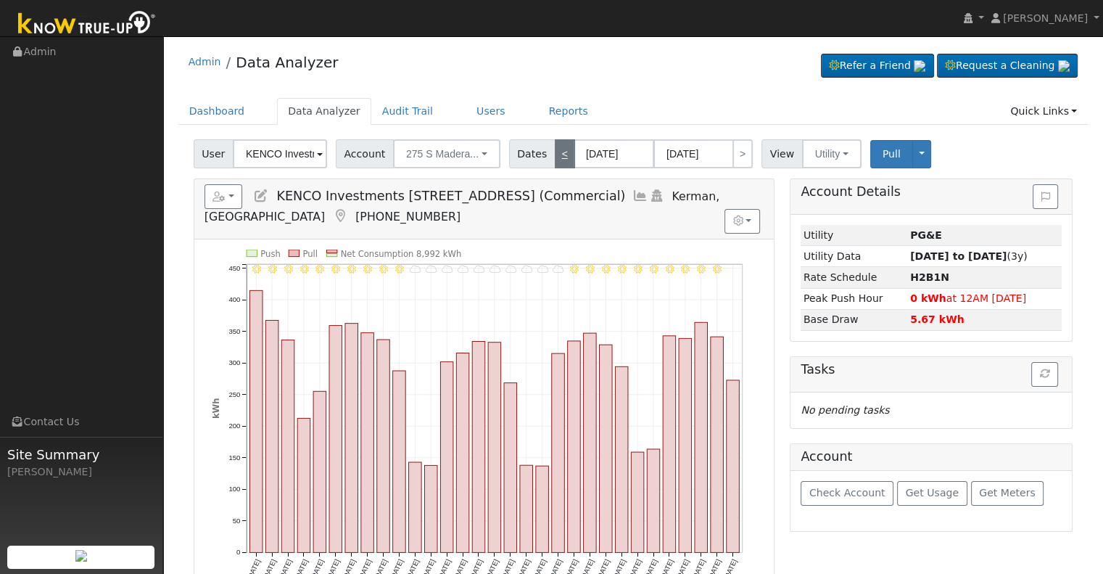
click at [555, 162] on link "<" at bounding box center [565, 153] width 20 height 29
type input "[DATE]"
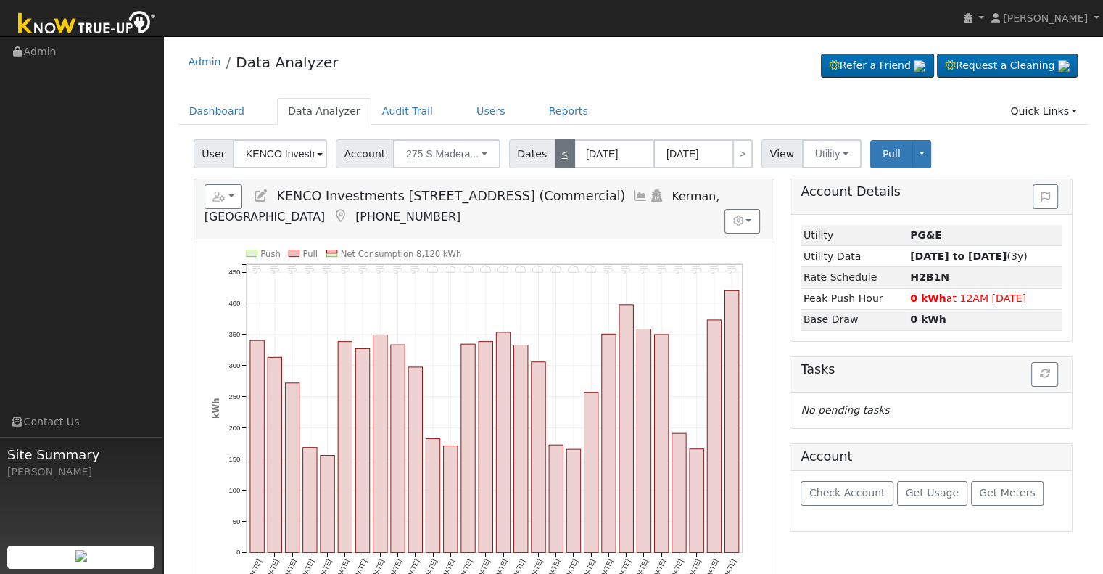
click at [555, 162] on link "<" at bounding box center [565, 153] width 20 height 29
type input "[DATE]"
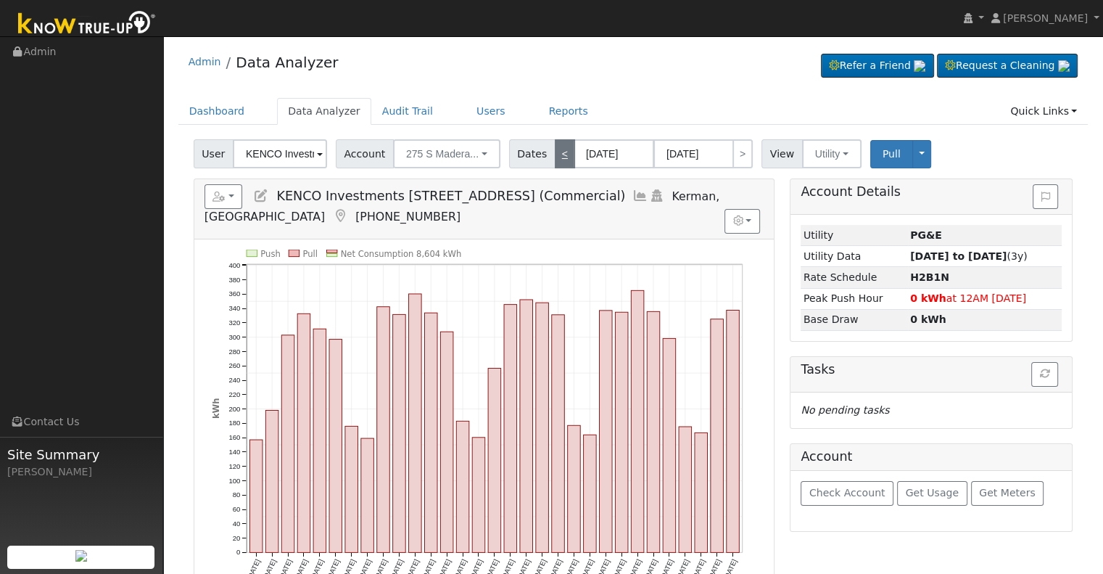
click at [555, 162] on link "<" at bounding box center [565, 153] width 20 height 29
type input "[DATE]"
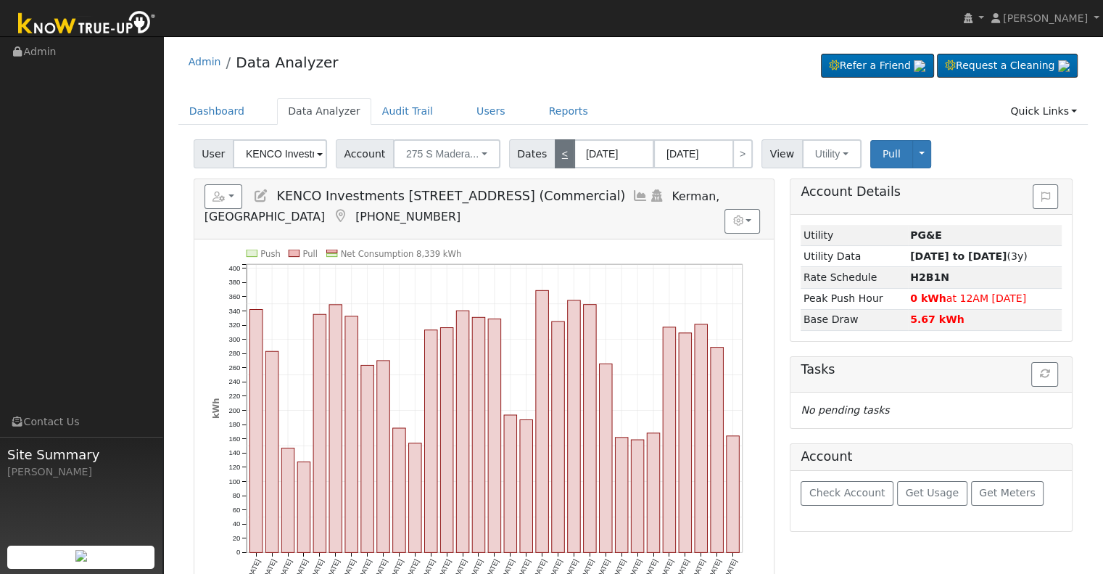
click at [555, 162] on link "<" at bounding box center [565, 153] width 20 height 29
type input "[DATE]"
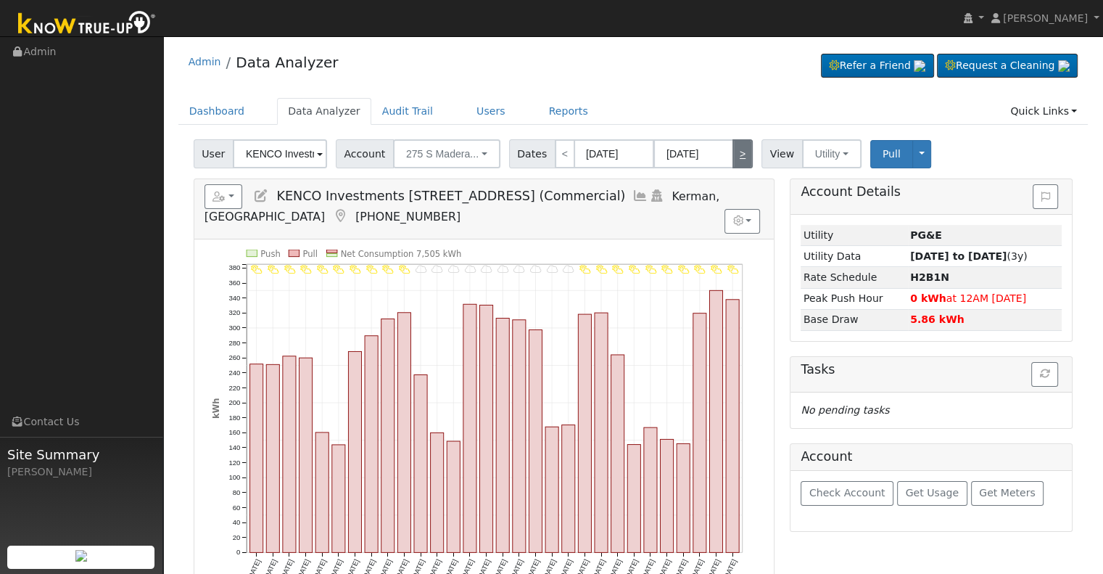
click at [732, 159] on link ">" at bounding box center [742, 153] width 20 height 29
type input "[DATE]"
click at [732, 159] on link ">" at bounding box center [742, 153] width 20 height 29
type input "[DATE]"
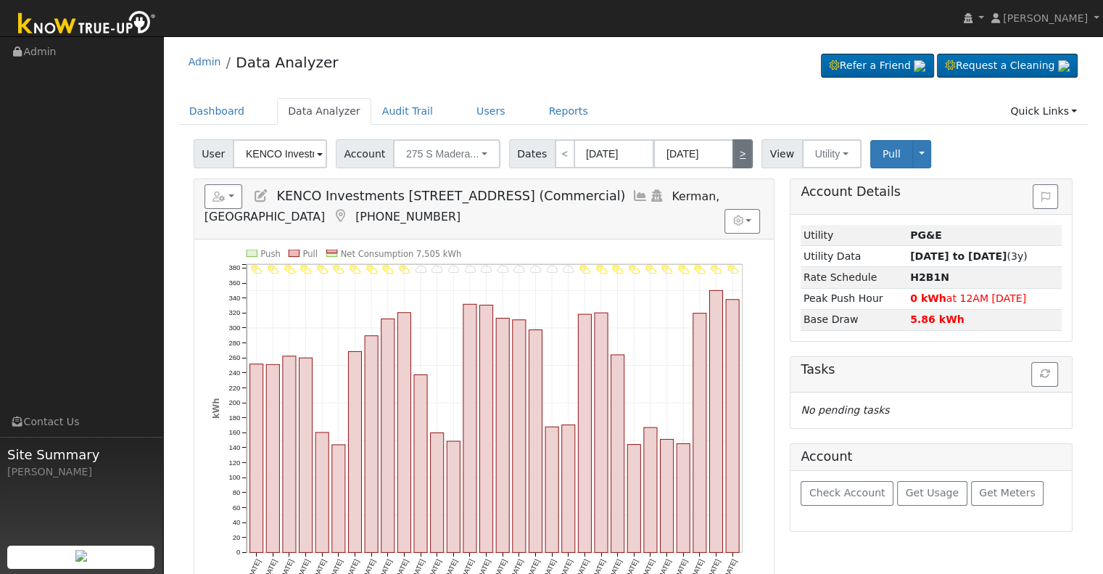
type input "[DATE]"
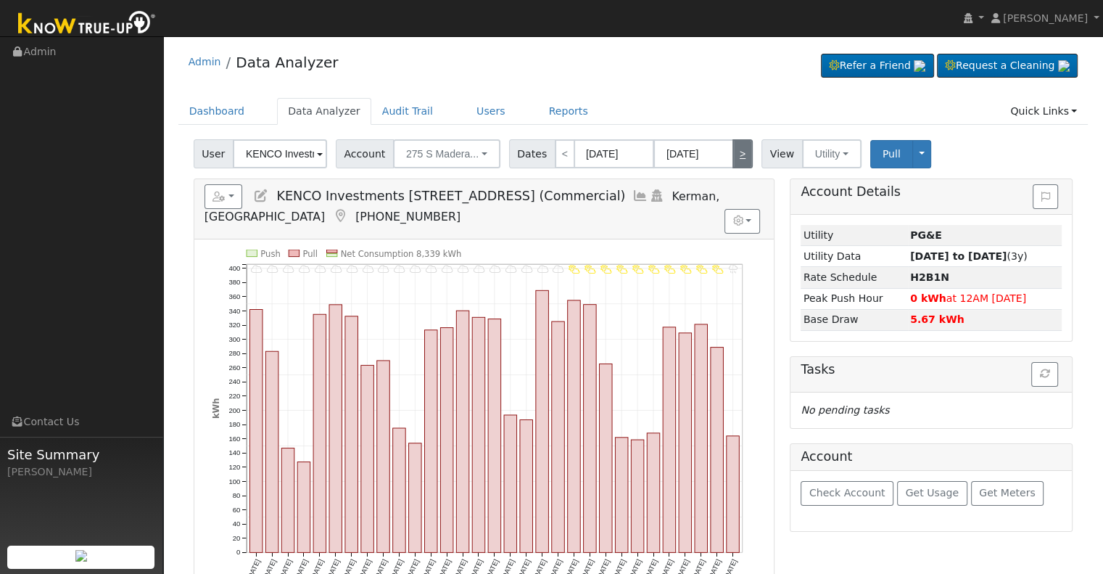
click at [732, 159] on link ">" at bounding box center [742, 153] width 20 height 29
type input "[DATE]"
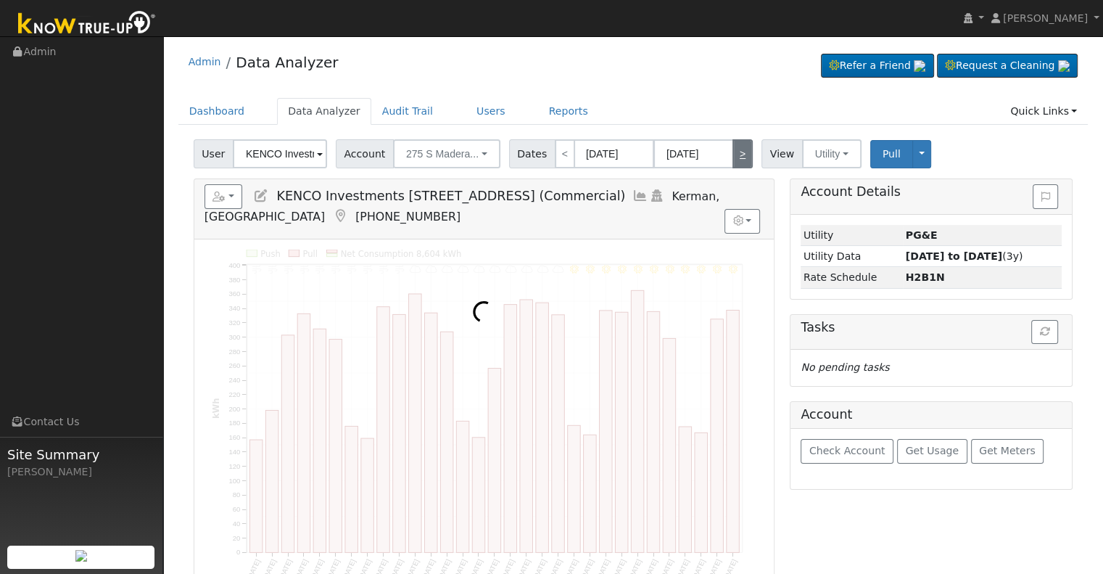
click at [732, 159] on link ">" at bounding box center [742, 153] width 20 height 29
type input "[DATE]"
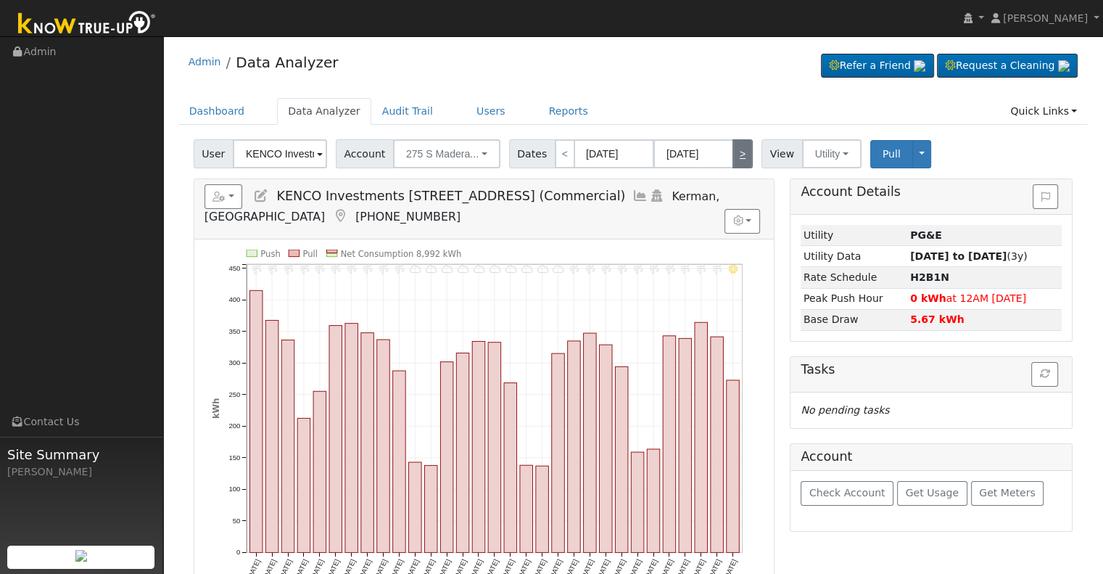
click at [734, 154] on link ">" at bounding box center [742, 153] width 20 height 29
type input "[DATE]"
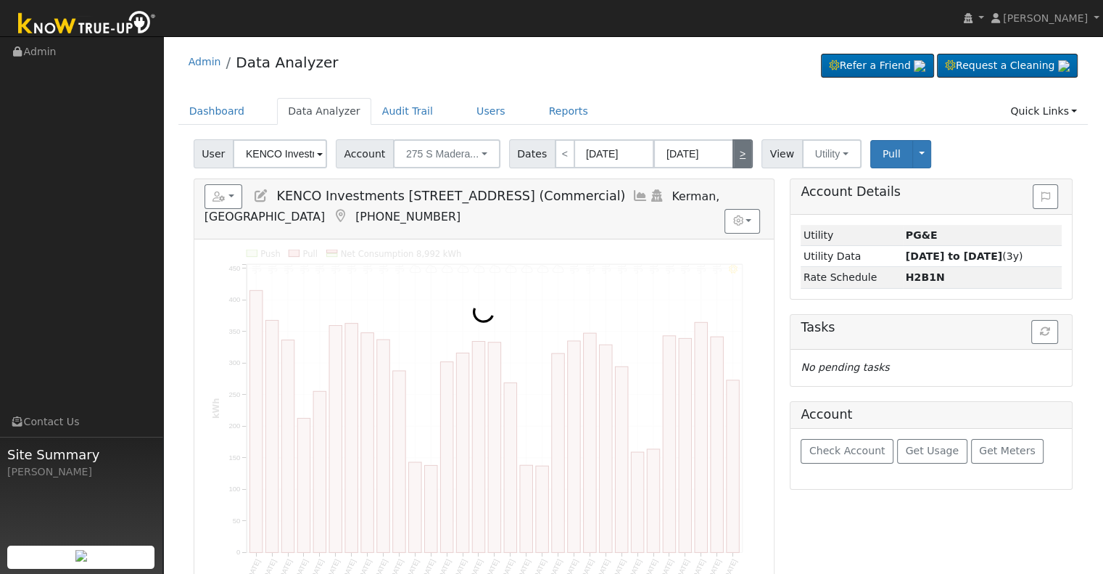
click at [734, 154] on link ">" at bounding box center [742, 153] width 20 height 29
type input "[DATE]"
click at [734, 154] on link ">" at bounding box center [742, 153] width 20 height 29
type input "[DATE]"
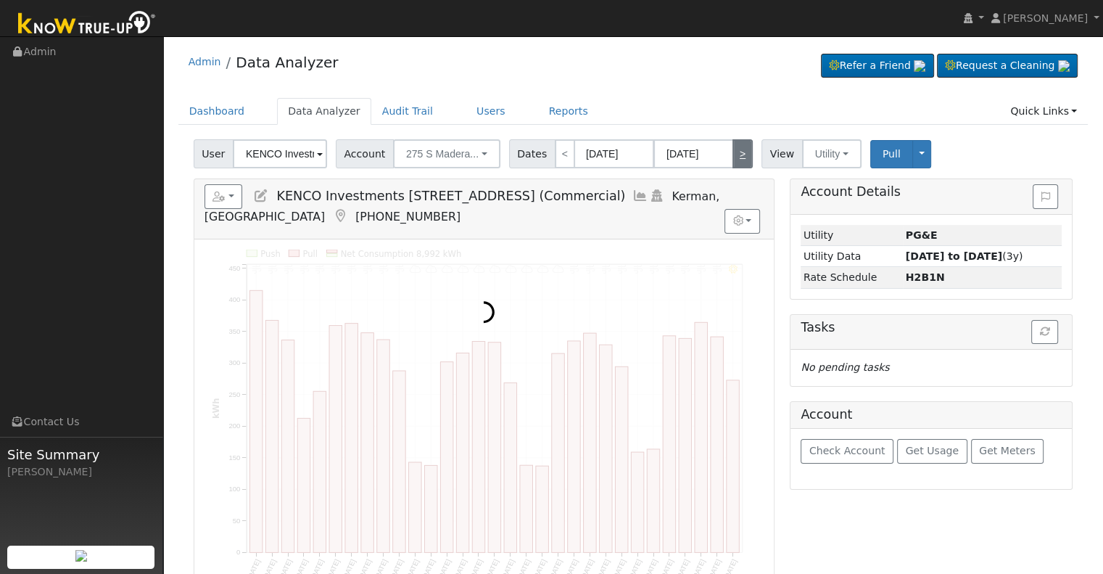
type input "[DATE]"
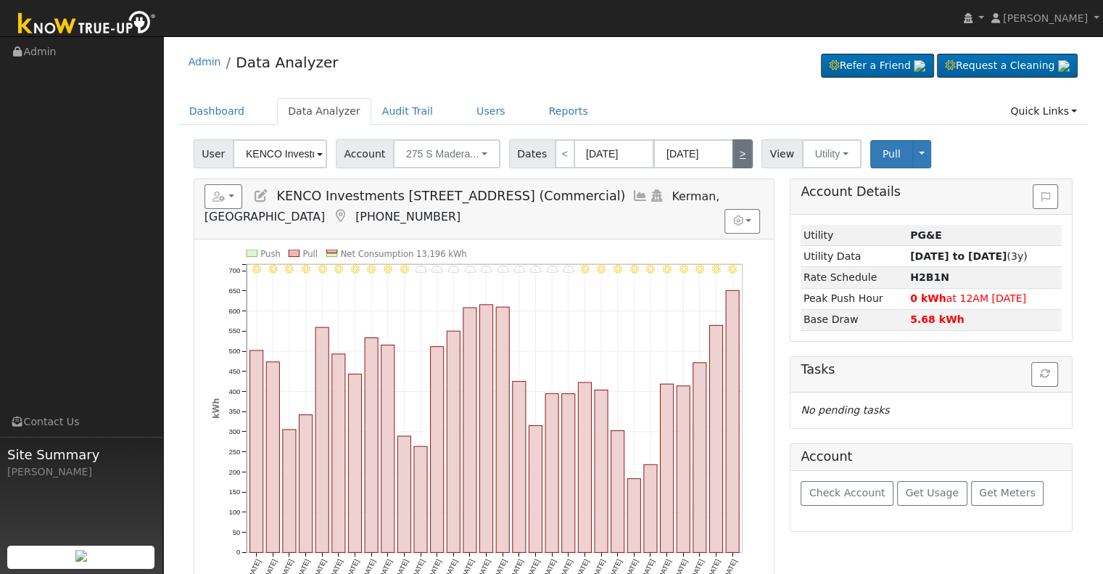
click at [734, 154] on link ">" at bounding box center [742, 153] width 20 height 29
type input "[DATE]"
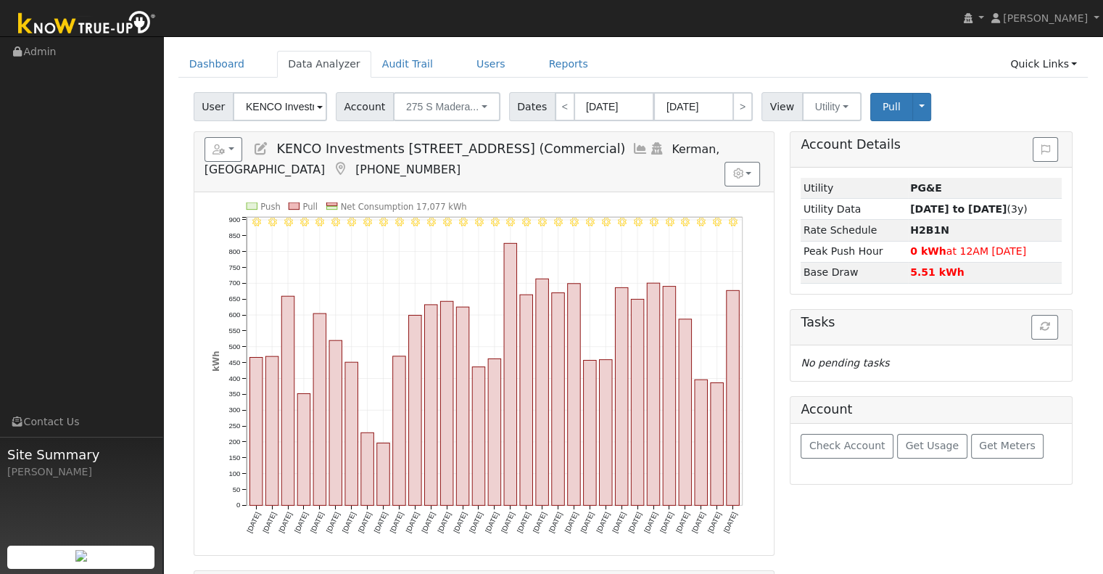
scroll to position [73, 0]
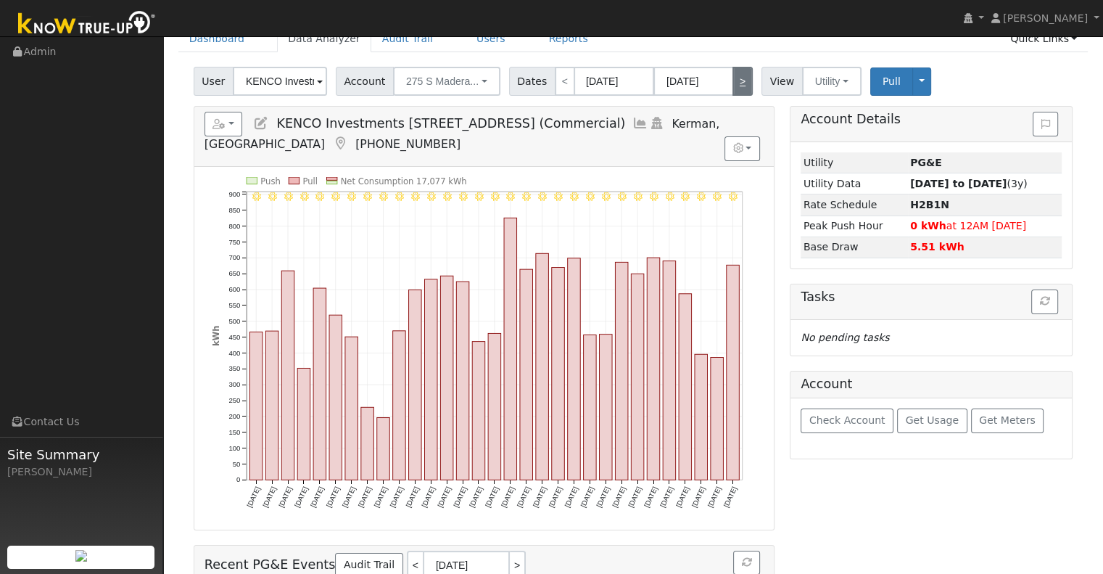
click at [732, 83] on link ">" at bounding box center [742, 81] width 20 height 29
type input "[DATE]"
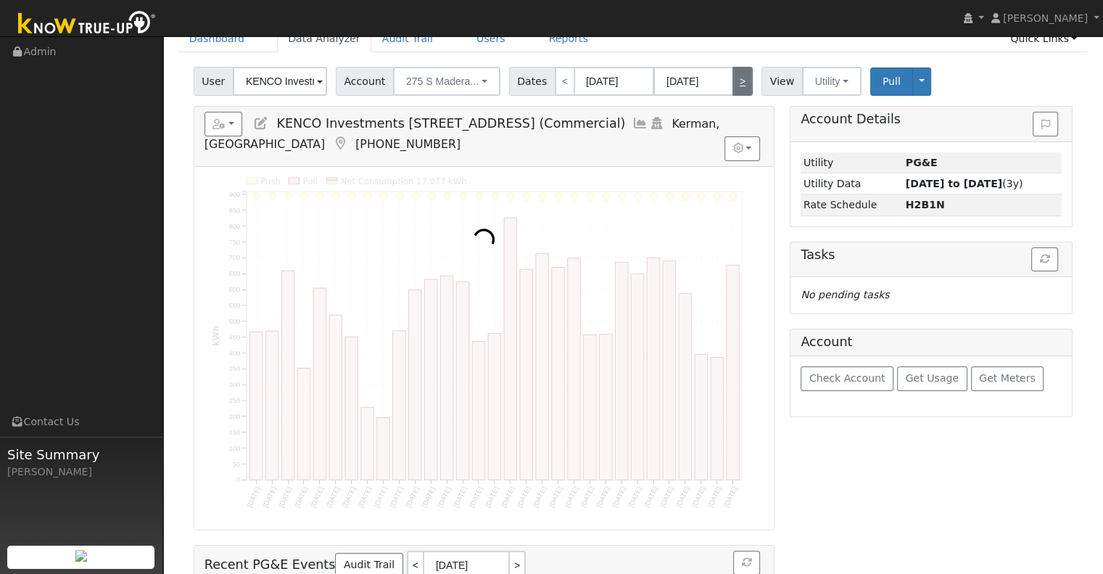
click at [732, 83] on link ">" at bounding box center [742, 81] width 20 height 29
type input "[DATE]"
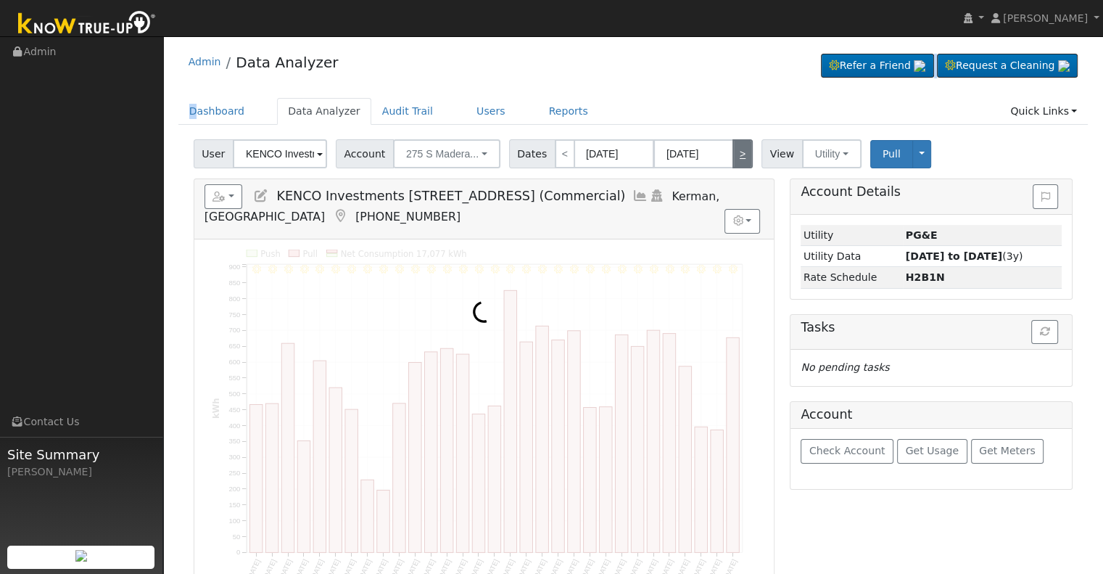
click at [730, 83] on div "Admin Data Analyzer Refer a Friend Request a Cleaning" at bounding box center [633, 66] width 910 height 44
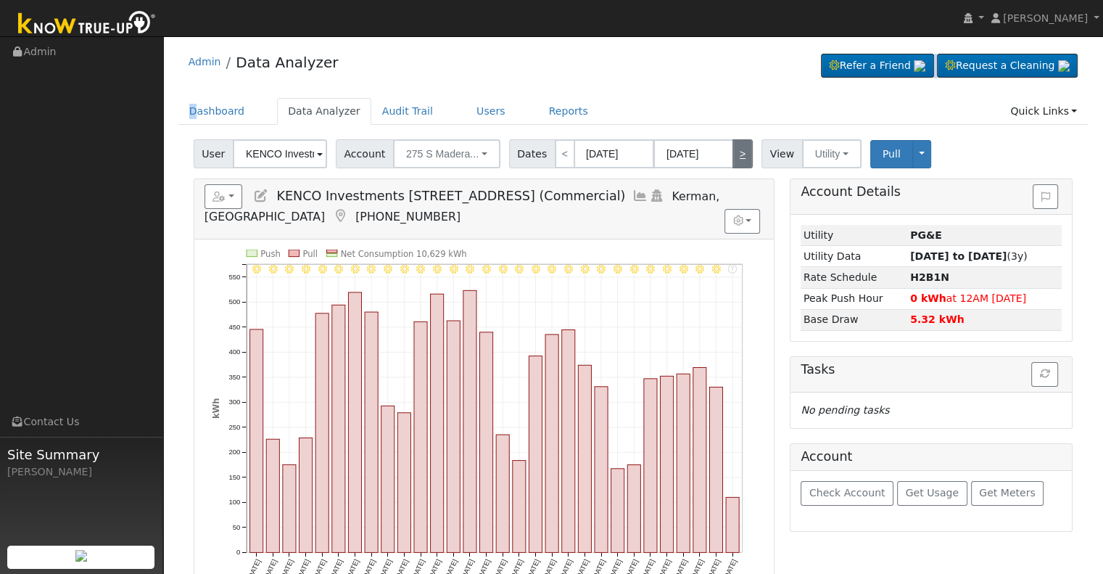
click at [730, 83] on div "Admin Data Analyzer Refer a Friend Request a Cleaning" at bounding box center [633, 66] width 910 height 44
click at [734, 147] on link ">" at bounding box center [742, 153] width 20 height 29
type input "[DATE]"
click at [734, 147] on link ">" at bounding box center [742, 153] width 20 height 29
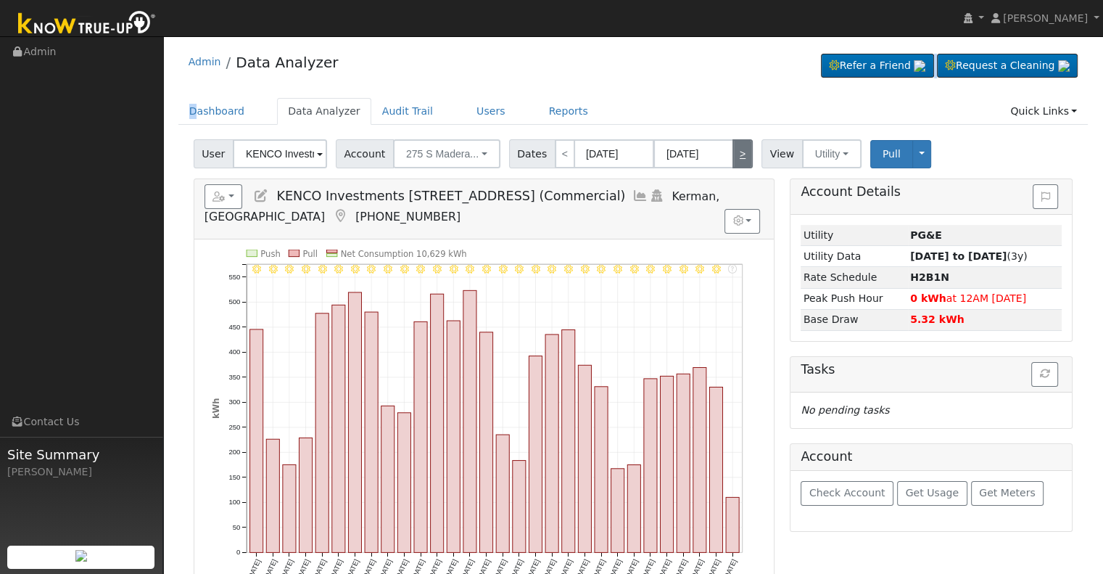
type input "[DATE]"
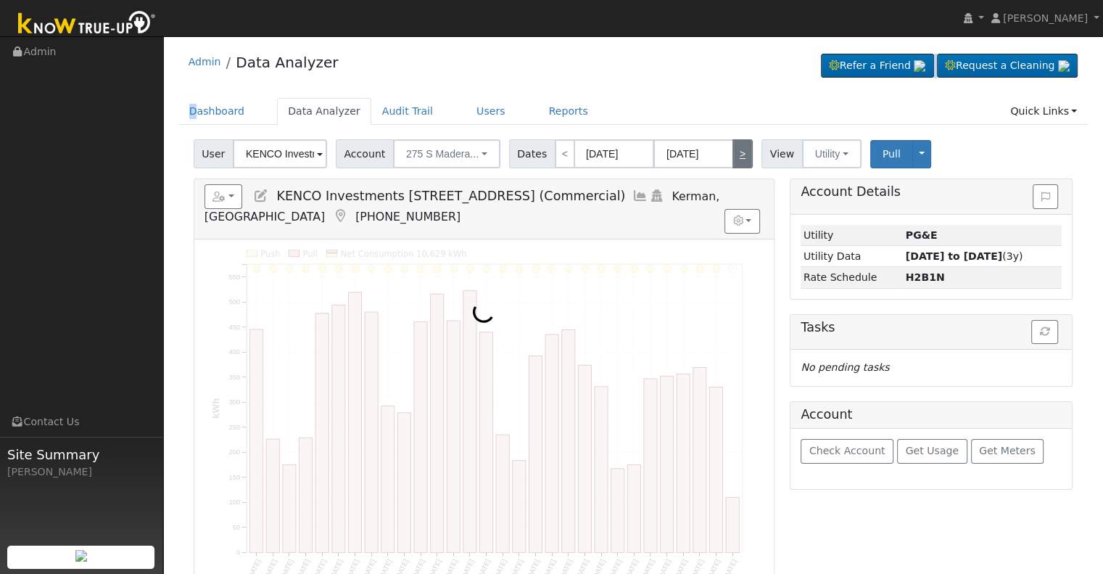
click at [734, 147] on link ">" at bounding box center [742, 153] width 20 height 29
type input "[DATE]"
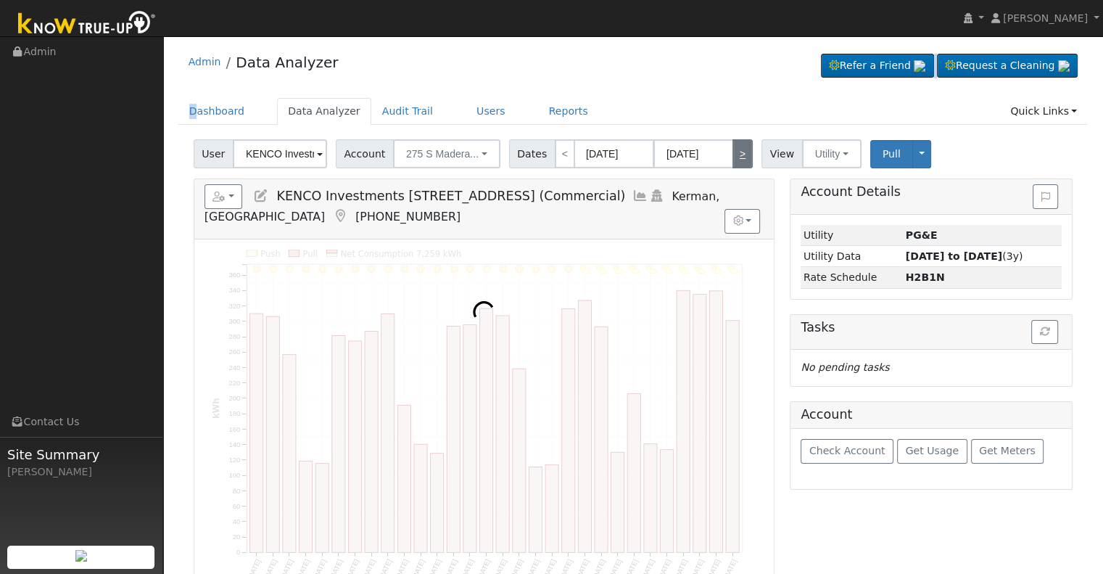
click at [734, 147] on link ">" at bounding box center [742, 153] width 20 height 29
type input "[DATE]"
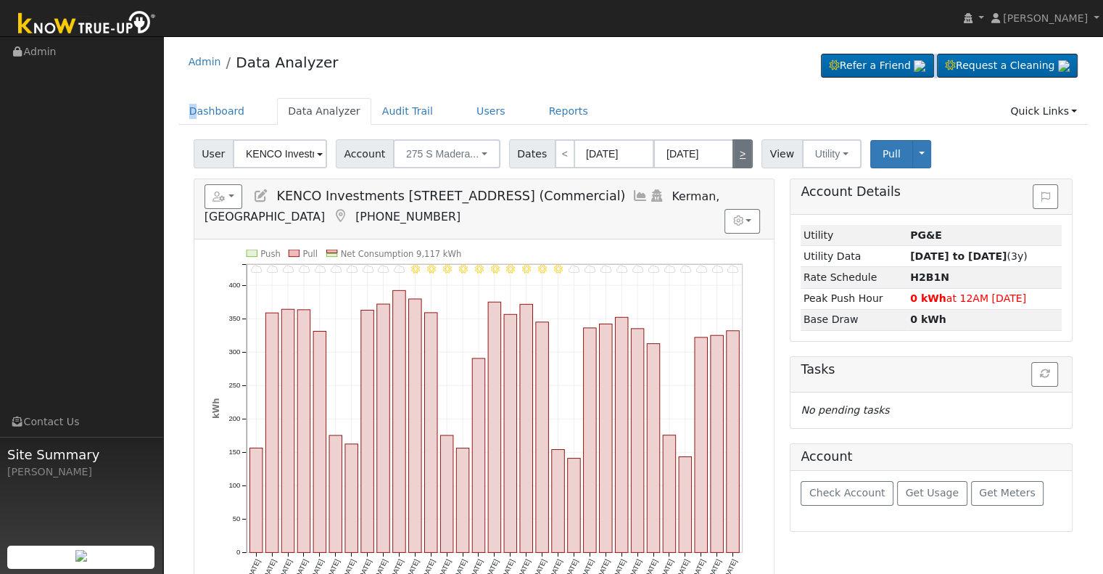
click at [734, 147] on link ">" at bounding box center [742, 153] width 20 height 29
type input "[DATE]"
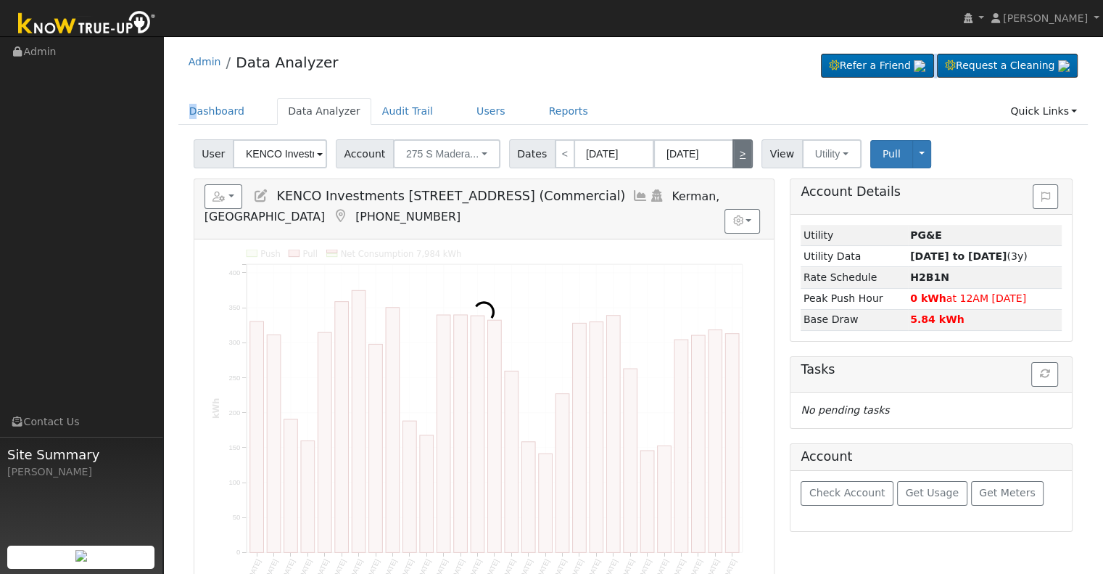
click at [734, 147] on link ">" at bounding box center [742, 153] width 20 height 29
type input "[DATE]"
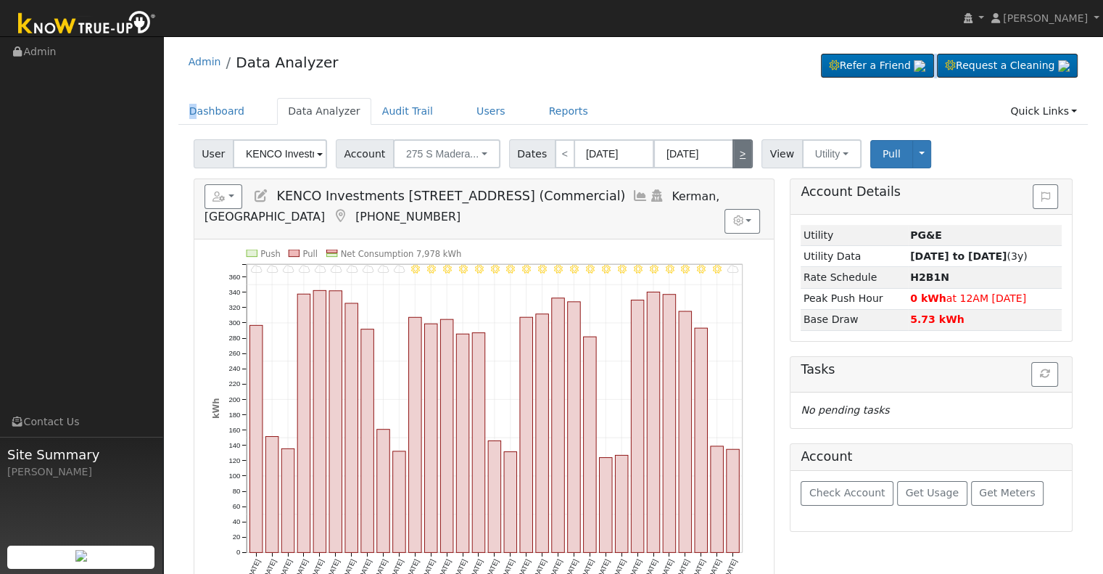
click at [734, 147] on link ">" at bounding box center [742, 153] width 20 height 29
type input "[DATE]"
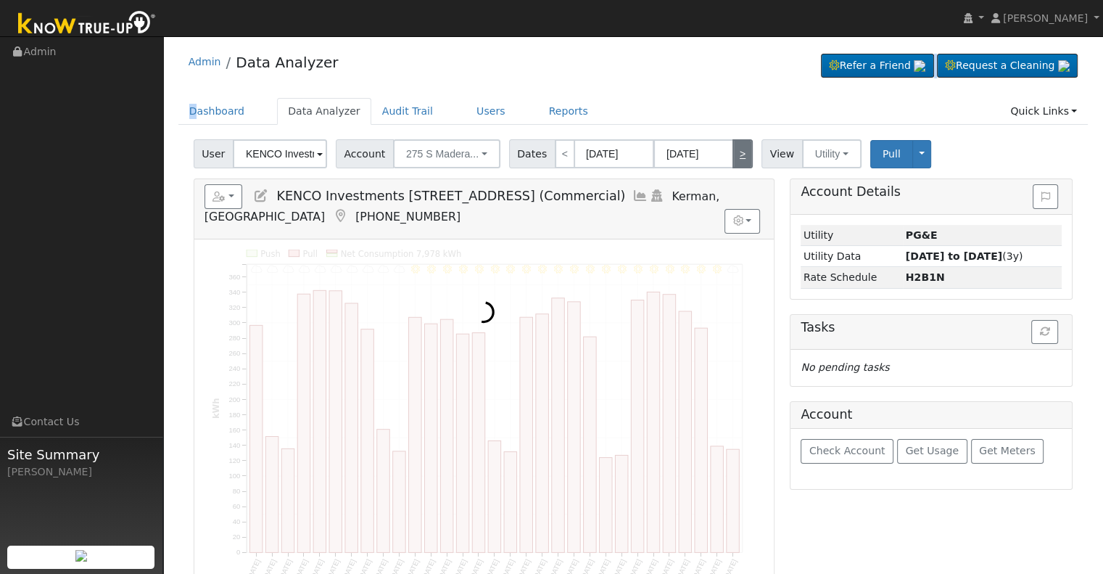
click at [734, 147] on link ">" at bounding box center [742, 153] width 20 height 29
type input "[DATE]"
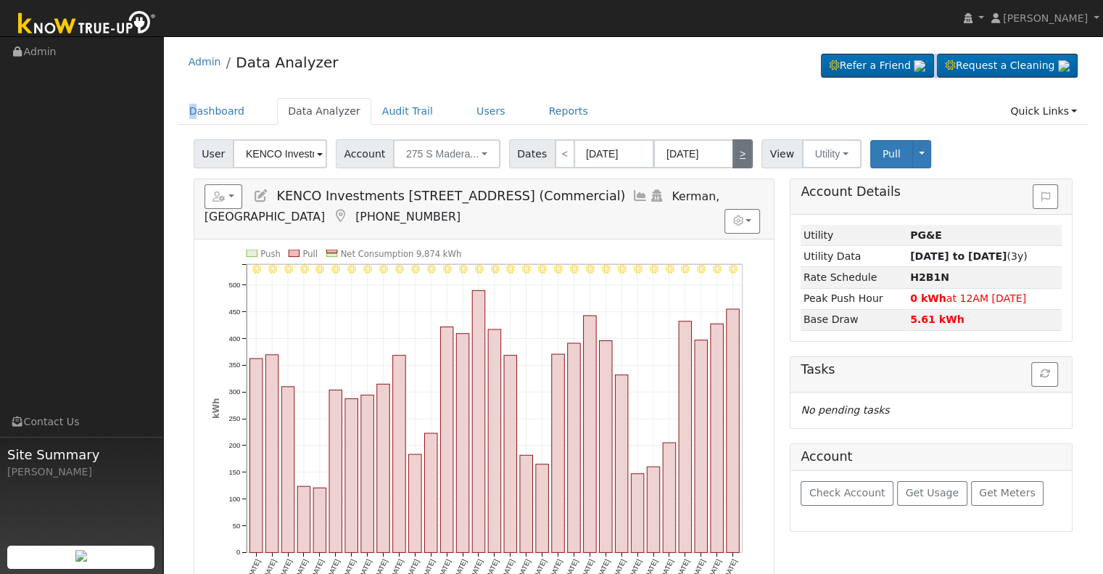
click at [734, 147] on link ">" at bounding box center [742, 153] width 20 height 29
type input "[DATE]"
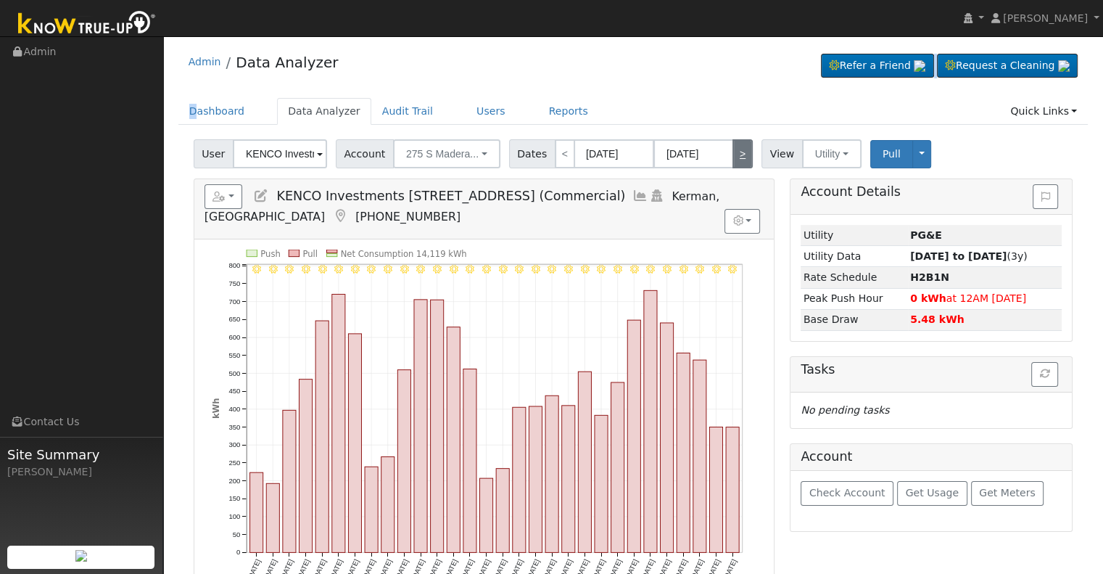
click at [734, 147] on link ">" at bounding box center [742, 153] width 20 height 29
type input "[DATE]"
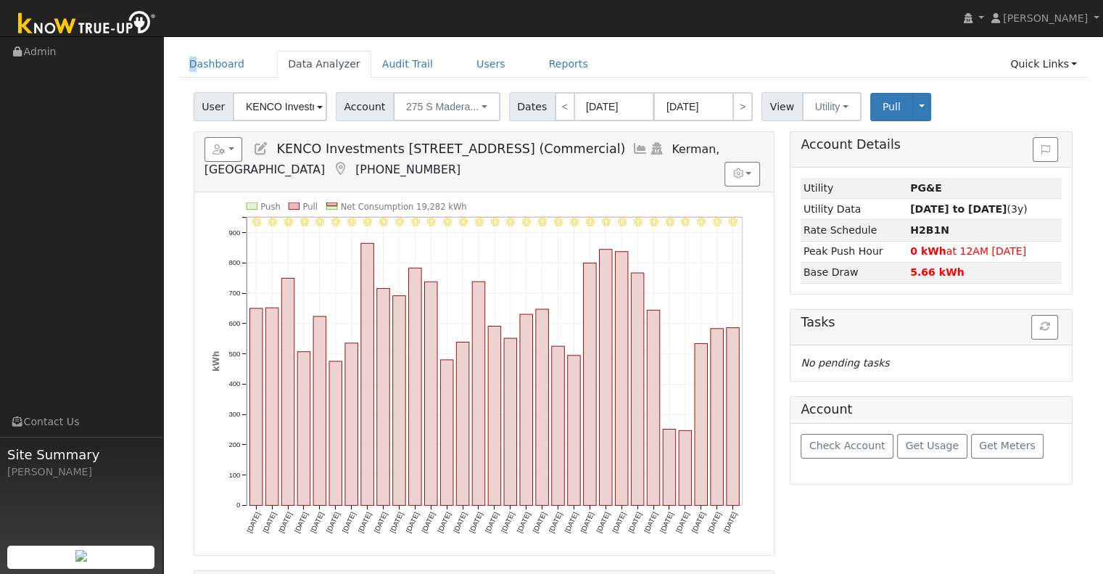
scroll to position [73, 0]
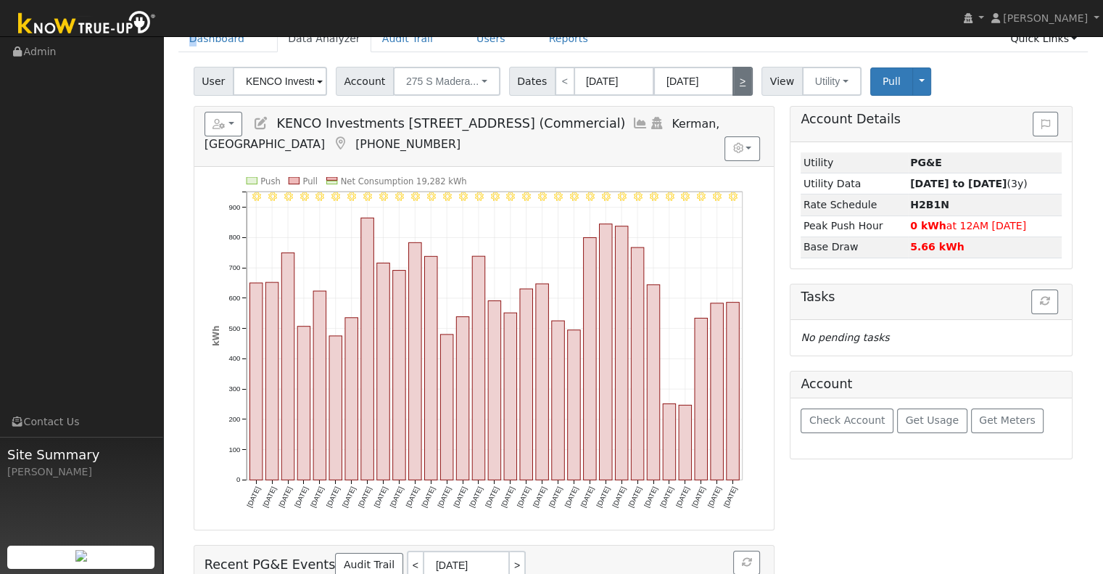
click at [732, 83] on link ">" at bounding box center [742, 81] width 20 height 29
type input "[DATE]"
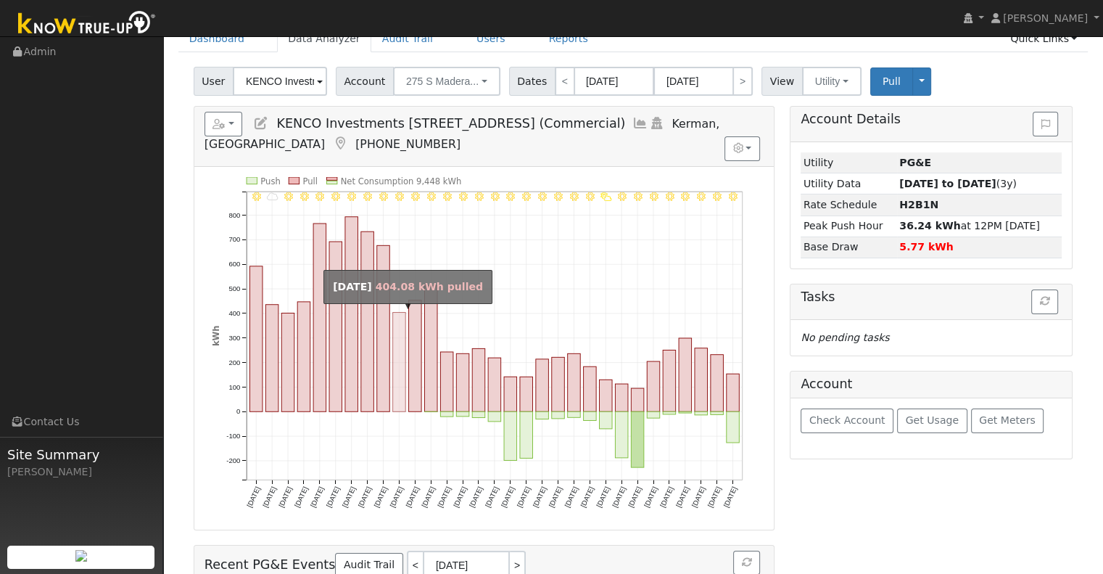
click at [403, 381] on rect "onclick=""" at bounding box center [398, 361] width 13 height 99
type input "[DATE]"
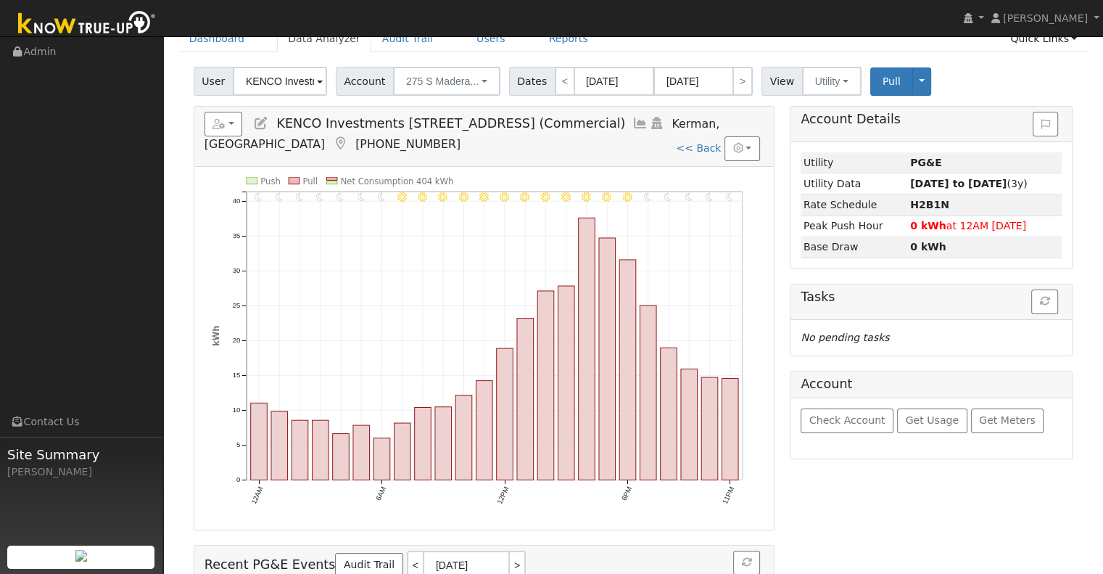
scroll to position [0, 0]
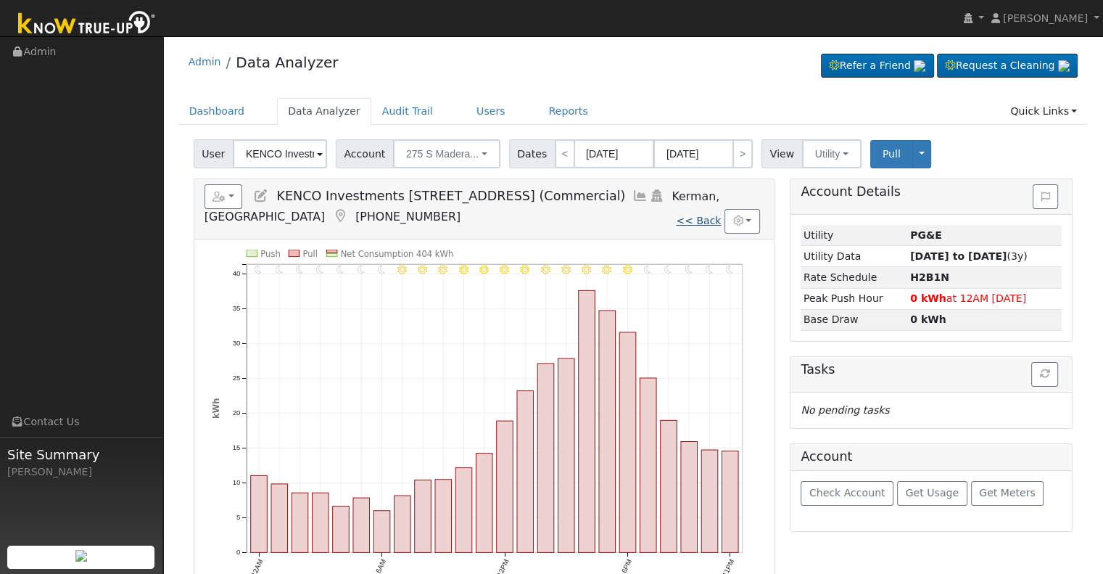
click at [696, 224] on link "<< Back" at bounding box center [698, 221] width 45 height 12
type input "[DATE]"
